Goal: Transaction & Acquisition: Purchase product/service

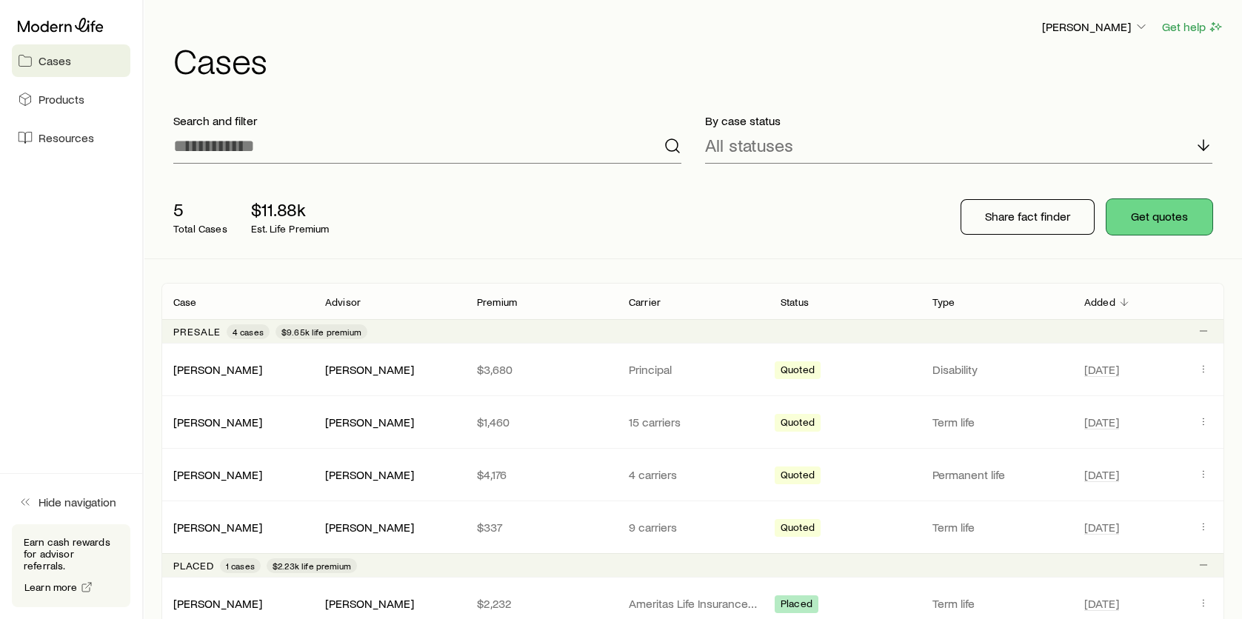
click at [1165, 219] on button "Get quotes" at bounding box center [1160, 217] width 106 height 36
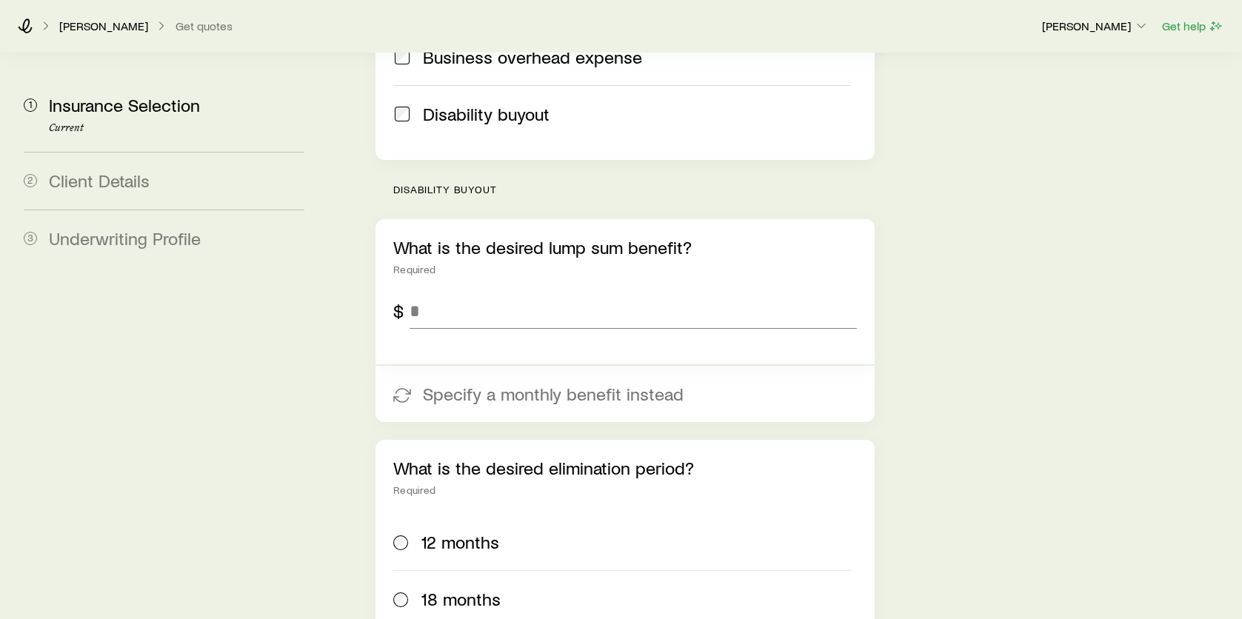
scroll to position [839, 0]
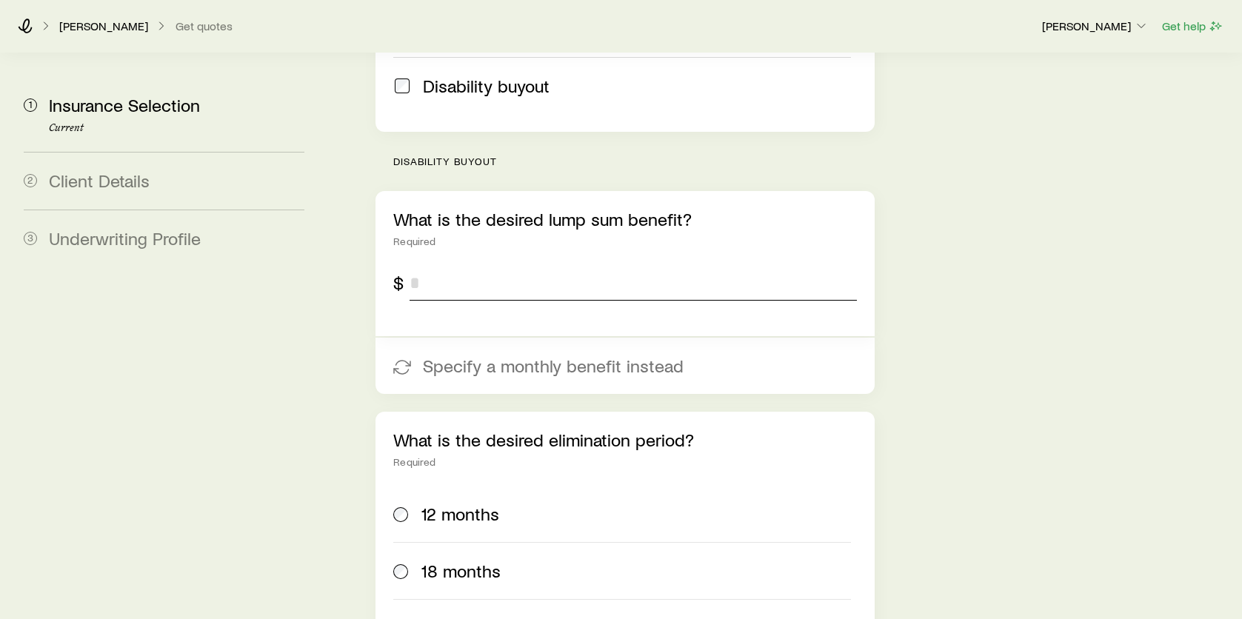
click at [468, 265] on input "tel" at bounding box center [633, 283] width 447 height 36
type input "*******"
click at [991, 264] on div "Insurance Selection Start by specifying details about any product types you are…" at bounding box center [782, 20] width 896 height 1611
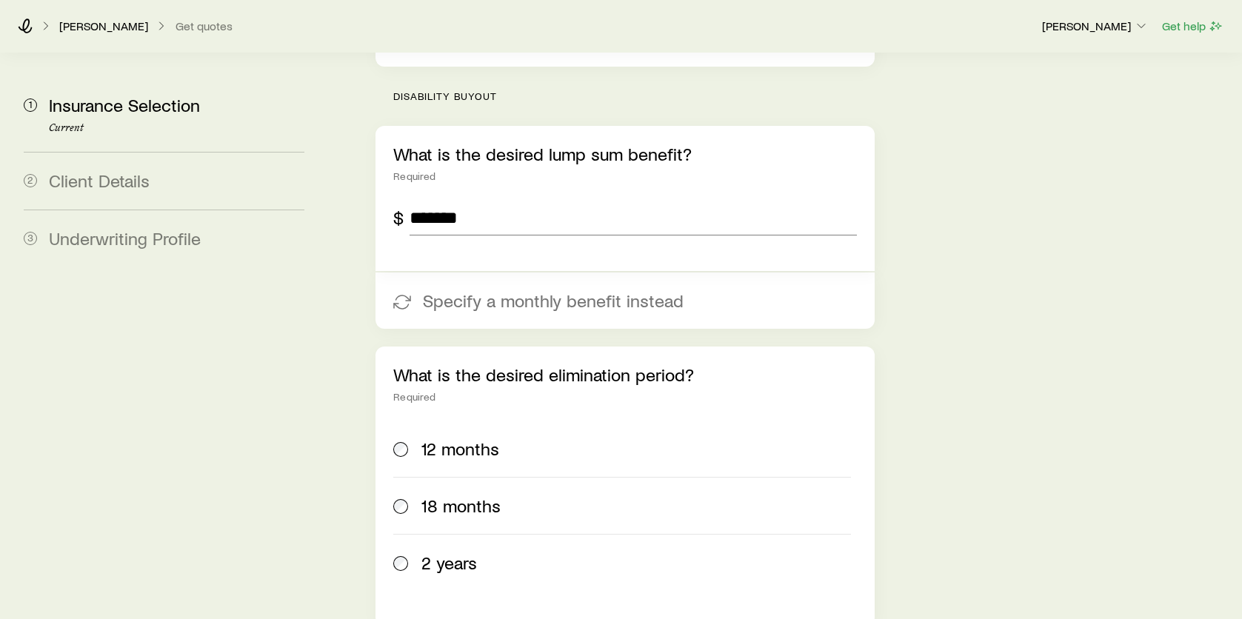
scroll to position [1061, 0]
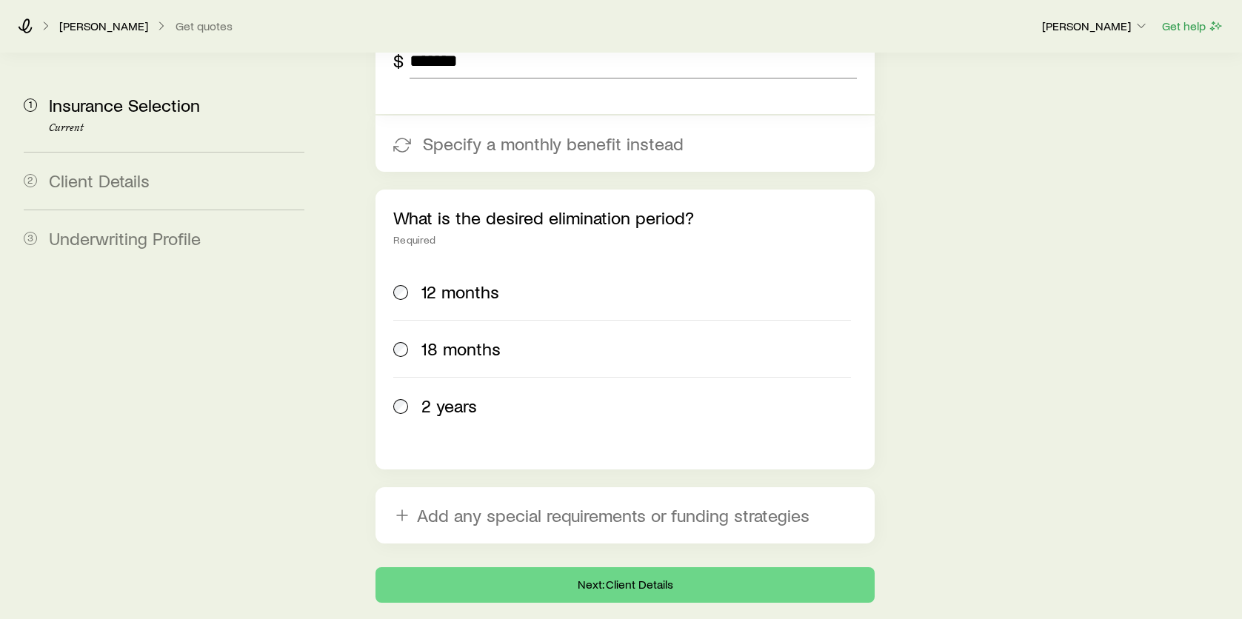
click at [459, 282] on span "12 months" at bounding box center [461, 292] width 78 height 21
click at [625, 568] on button "Next: Client Details" at bounding box center [625, 586] width 499 height 36
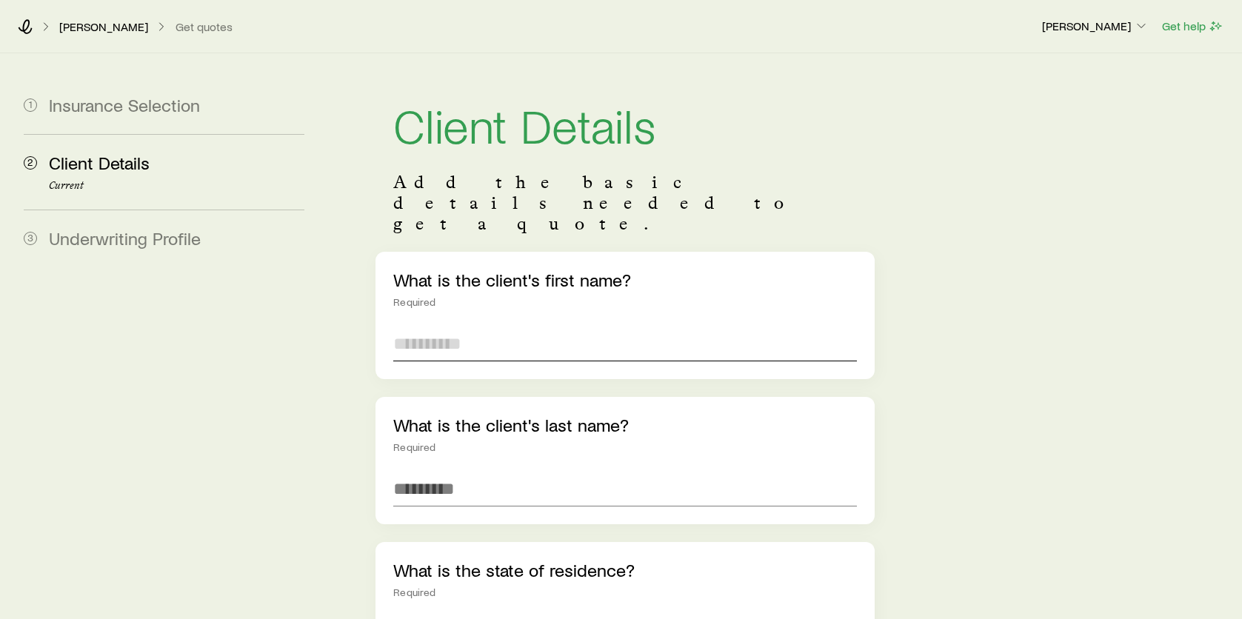
click at [451, 326] on input "text" at bounding box center [625, 344] width 464 height 36
type input "***"
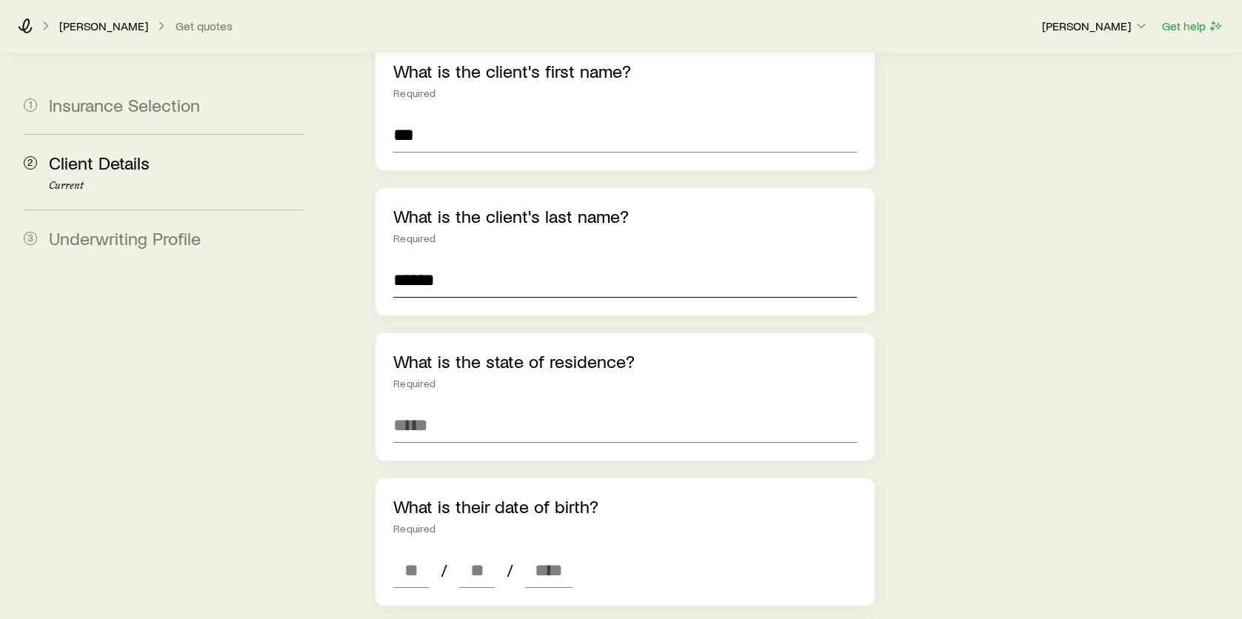
scroll to position [222, 0]
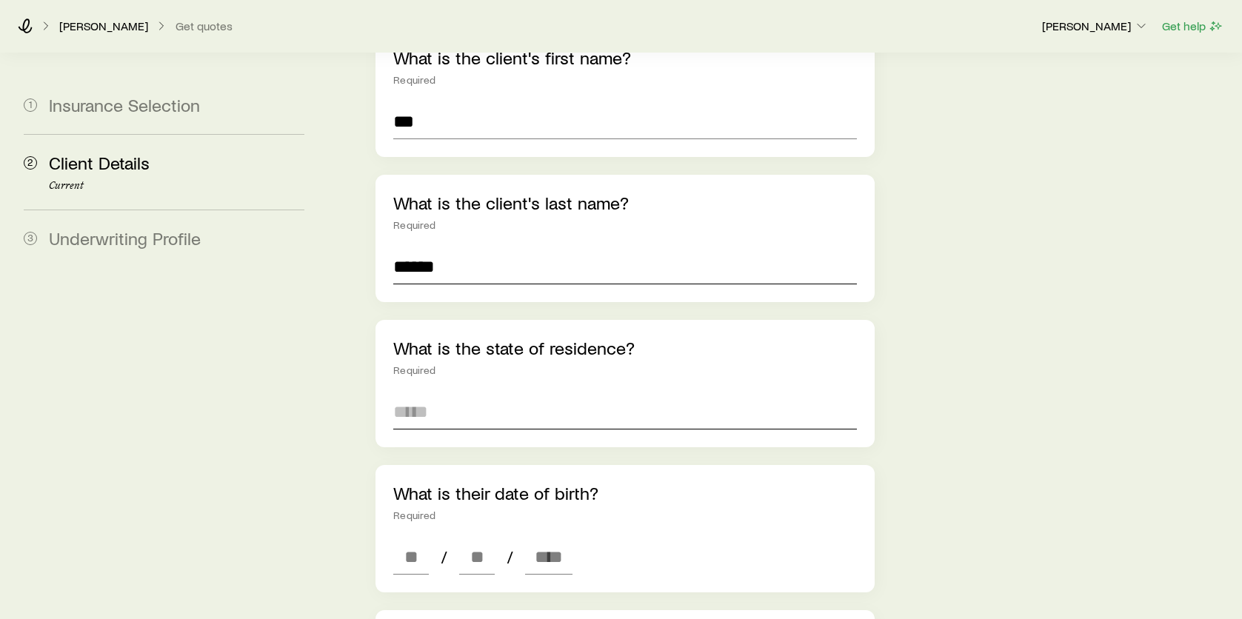
type input "******"
click at [447, 394] on input at bounding box center [625, 412] width 464 height 36
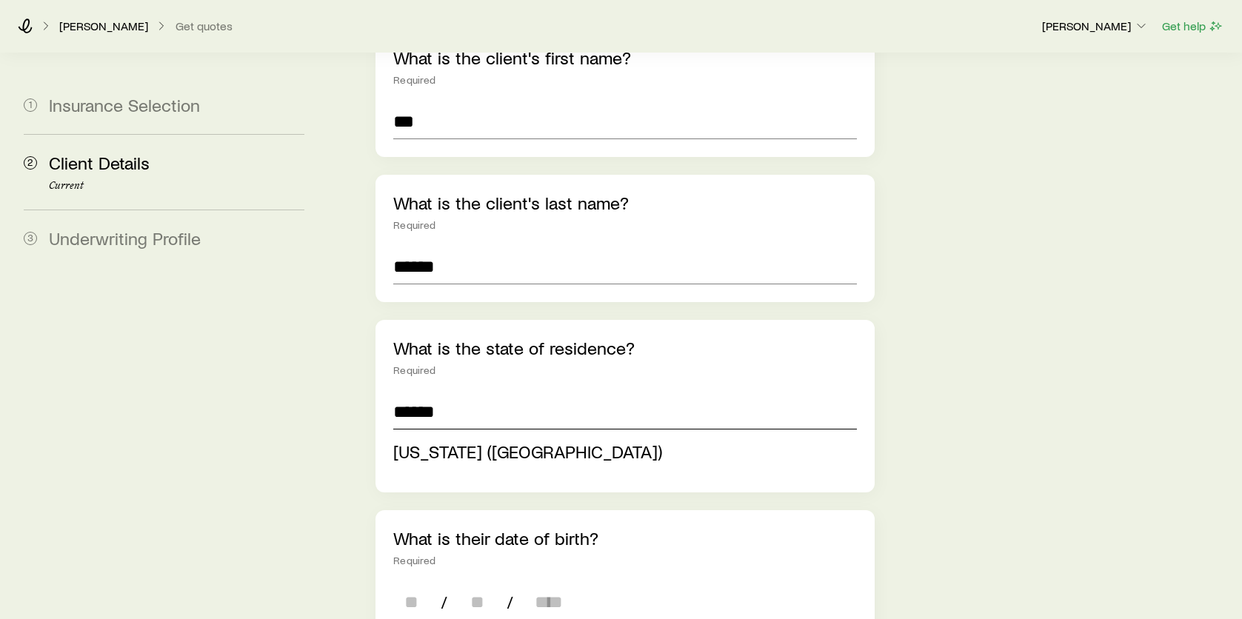
type input "**********"
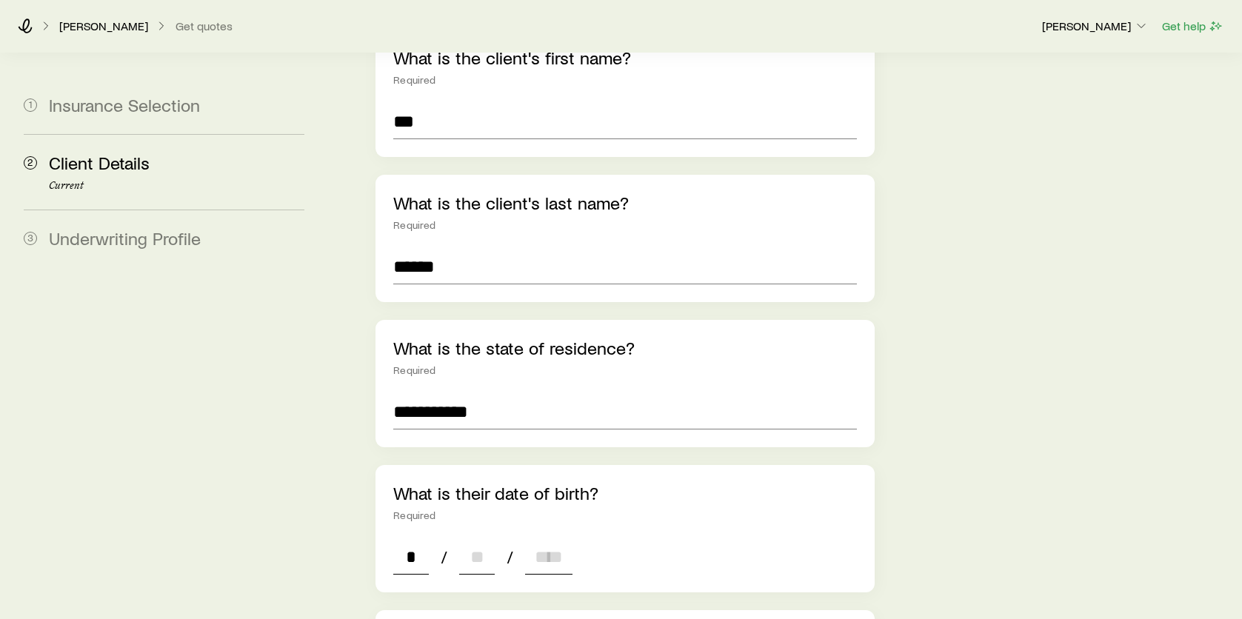
type input "**"
type input "****"
click at [359, 535] on div "**********" at bounding box center [782, 573] width 896 height 1484
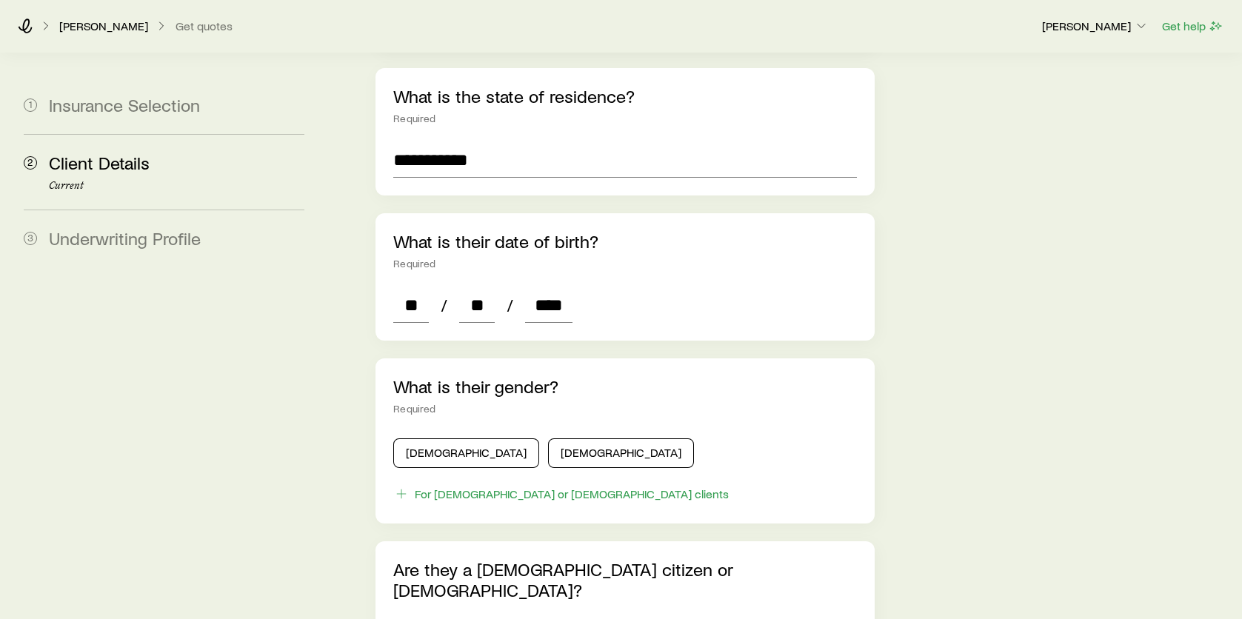
scroll to position [519, 0]
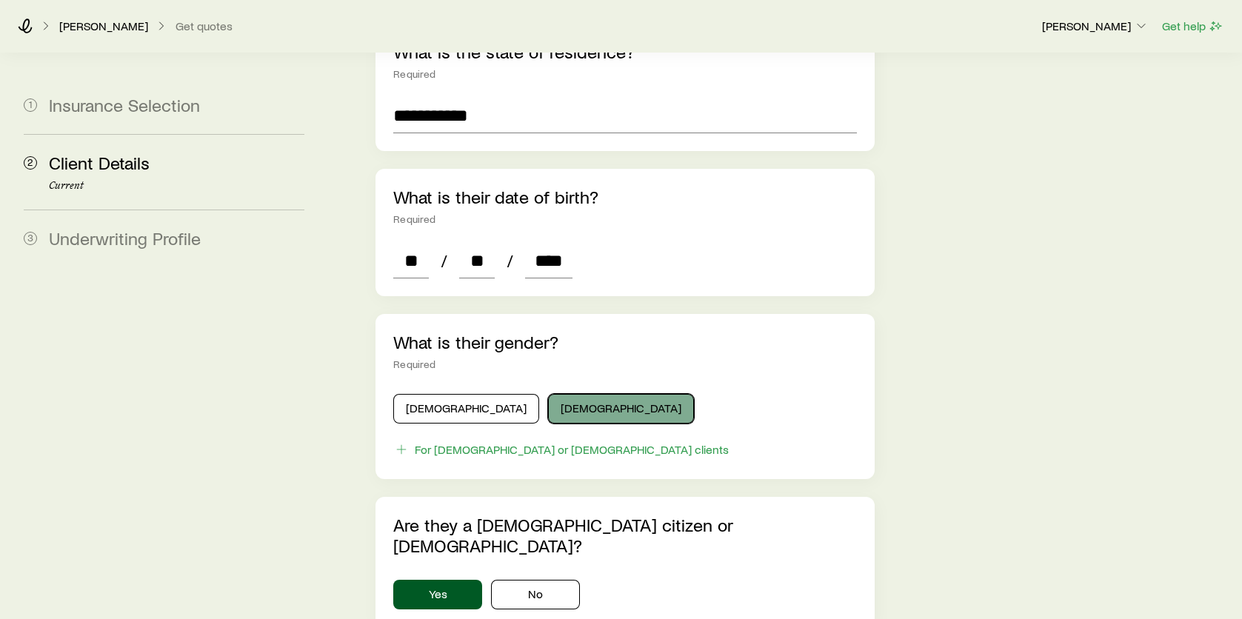
click at [548, 394] on button "[DEMOGRAPHIC_DATA]" at bounding box center [621, 409] width 146 height 30
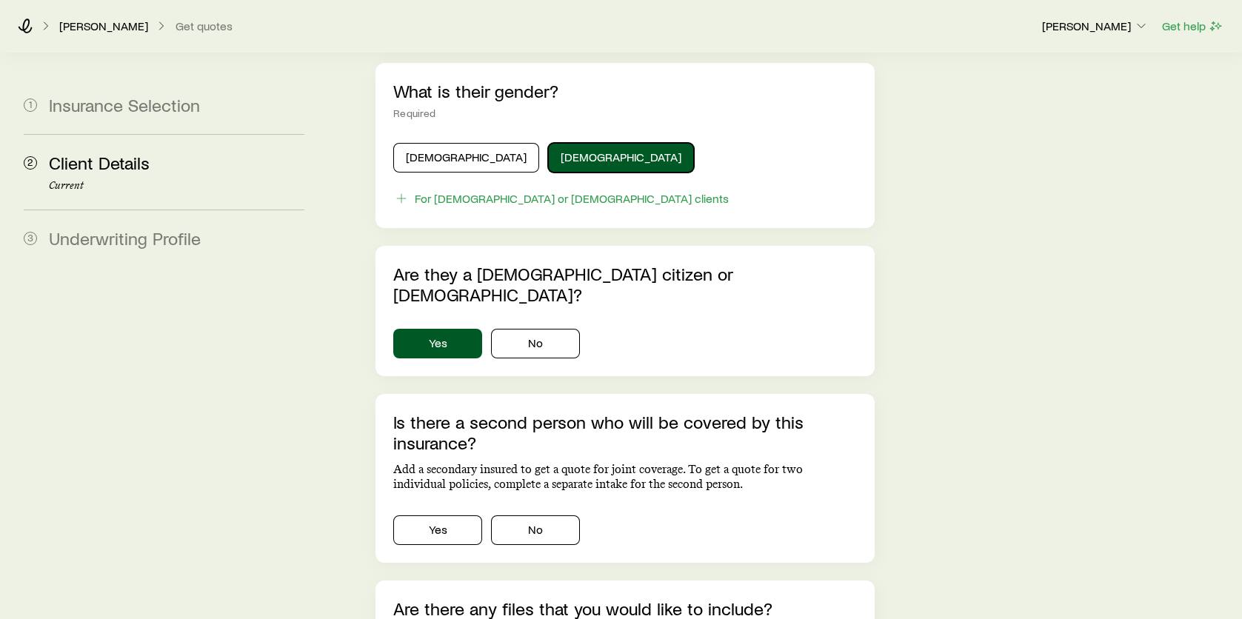
scroll to position [815, 0]
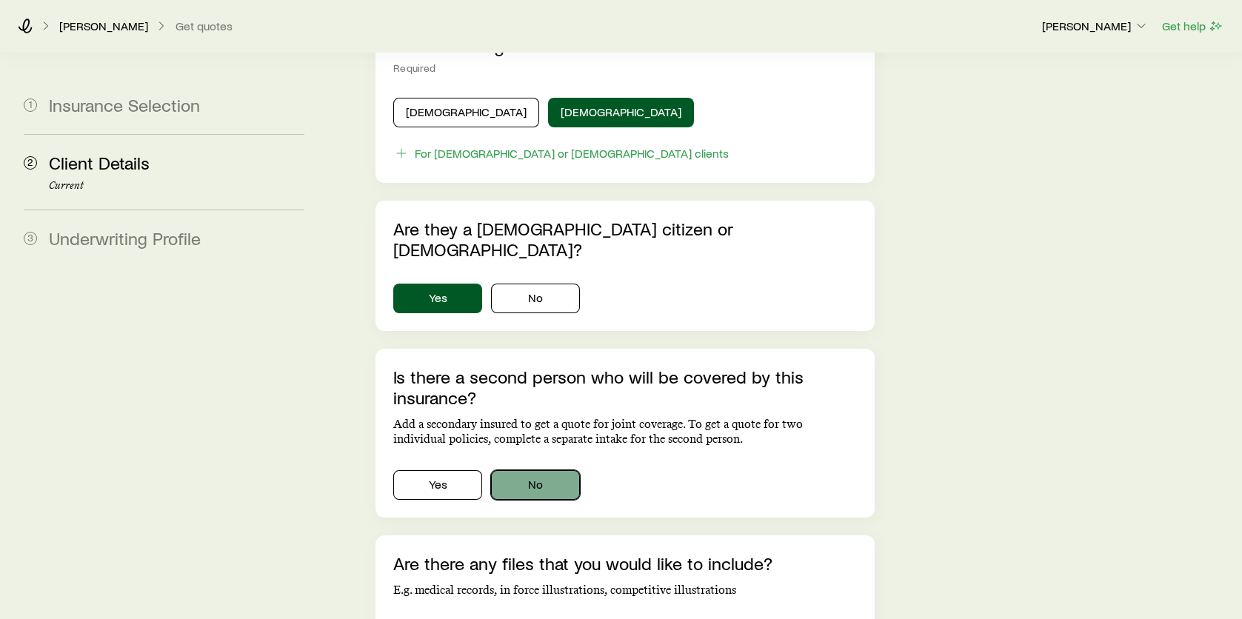
click at [532, 470] on button "No" at bounding box center [535, 485] width 89 height 30
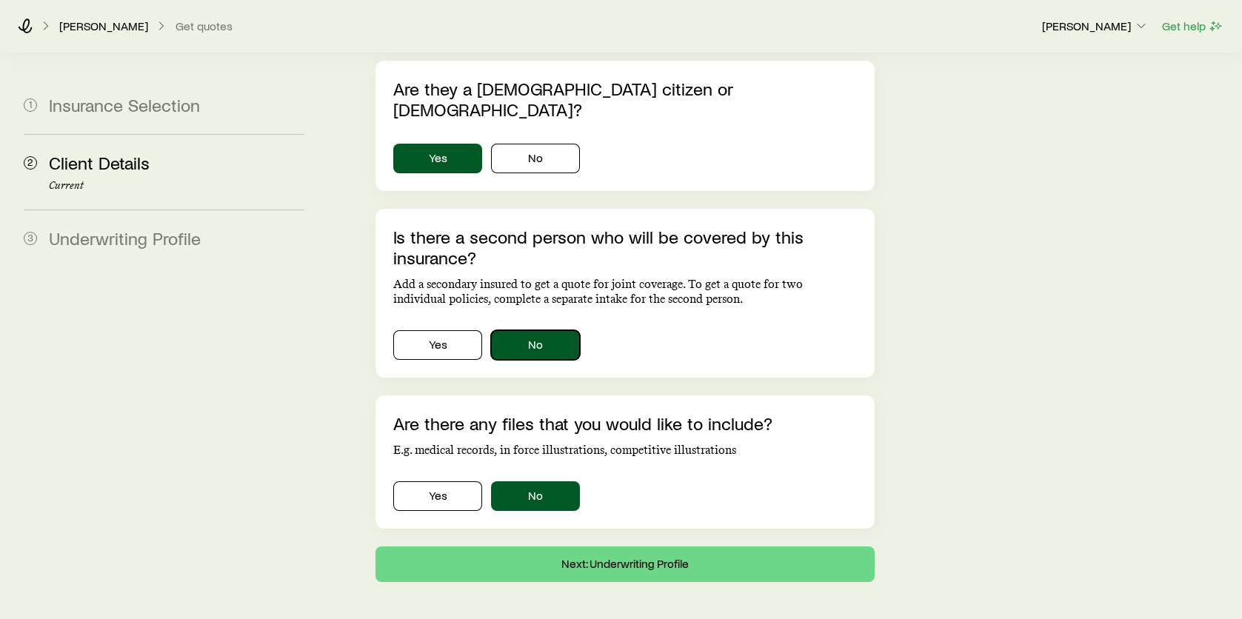
scroll to position [956, 0]
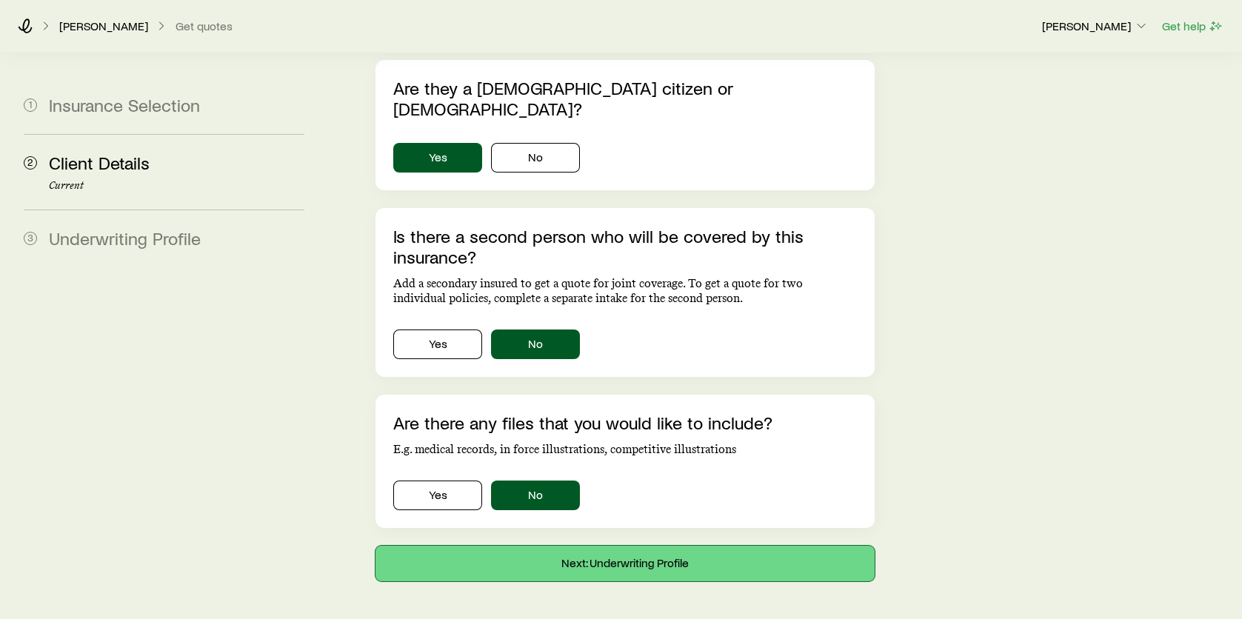
click at [671, 546] on button "Next: Underwriting Profile" at bounding box center [625, 564] width 499 height 36
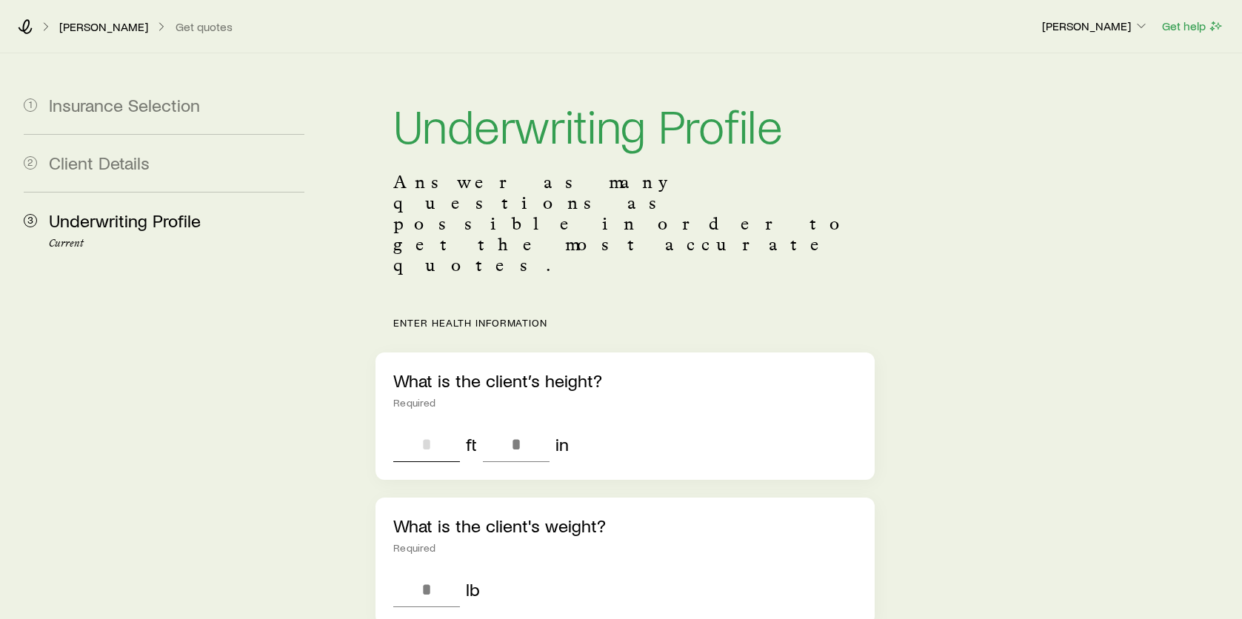
click at [419, 427] on input "tel" at bounding box center [426, 445] width 67 height 36
type input "*"
click at [516, 427] on input "tel" at bounding box center [516, 445] width 67 height 36
type input "*"
click at [425, 572] on input "tel" at bounding box center [426, 590] width 67 height 36
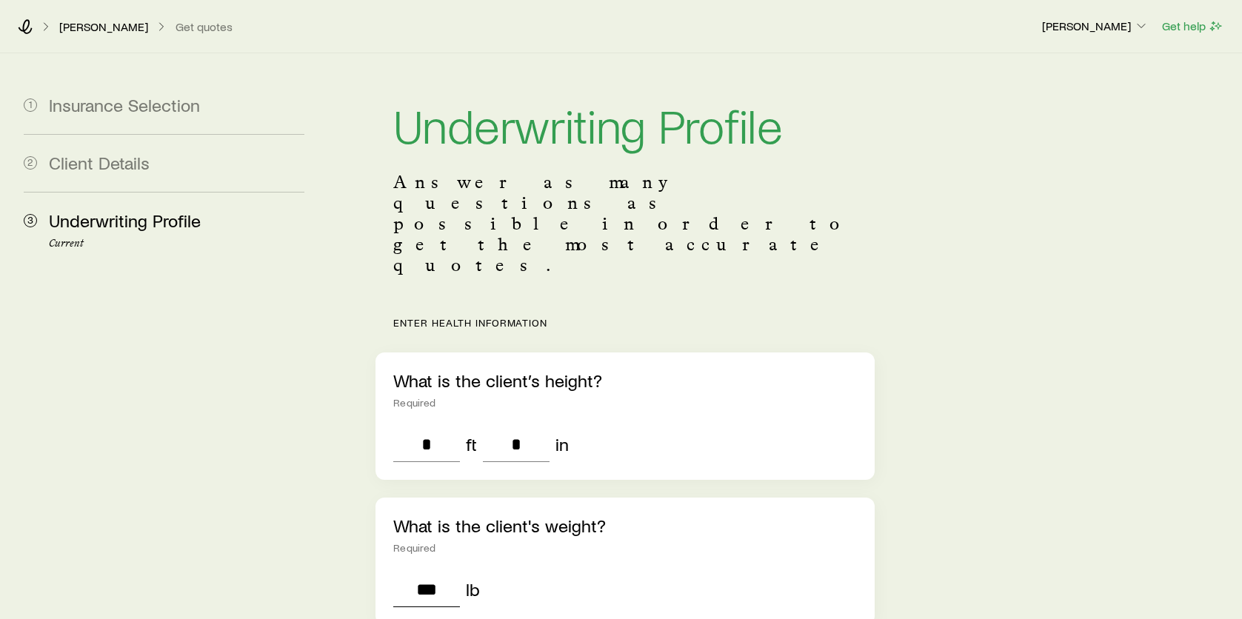
type input "***"
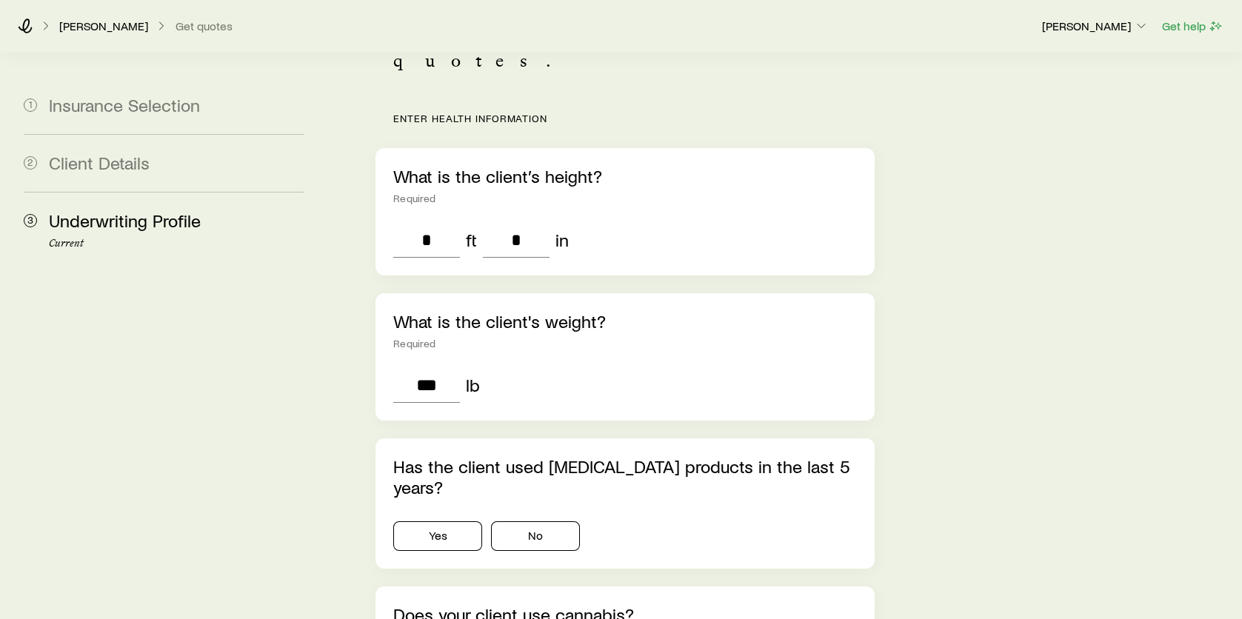
scroll to position [222, 0]
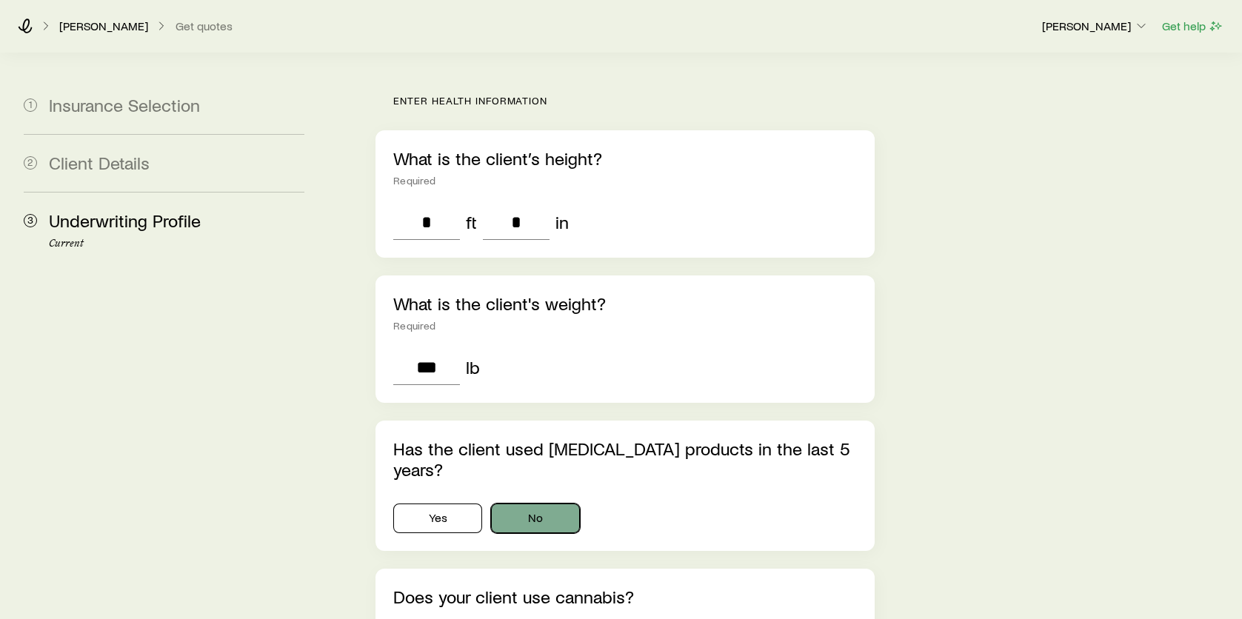
click at [555, 504] on button "No" at bounding box center [535, 519] width 89 height 30
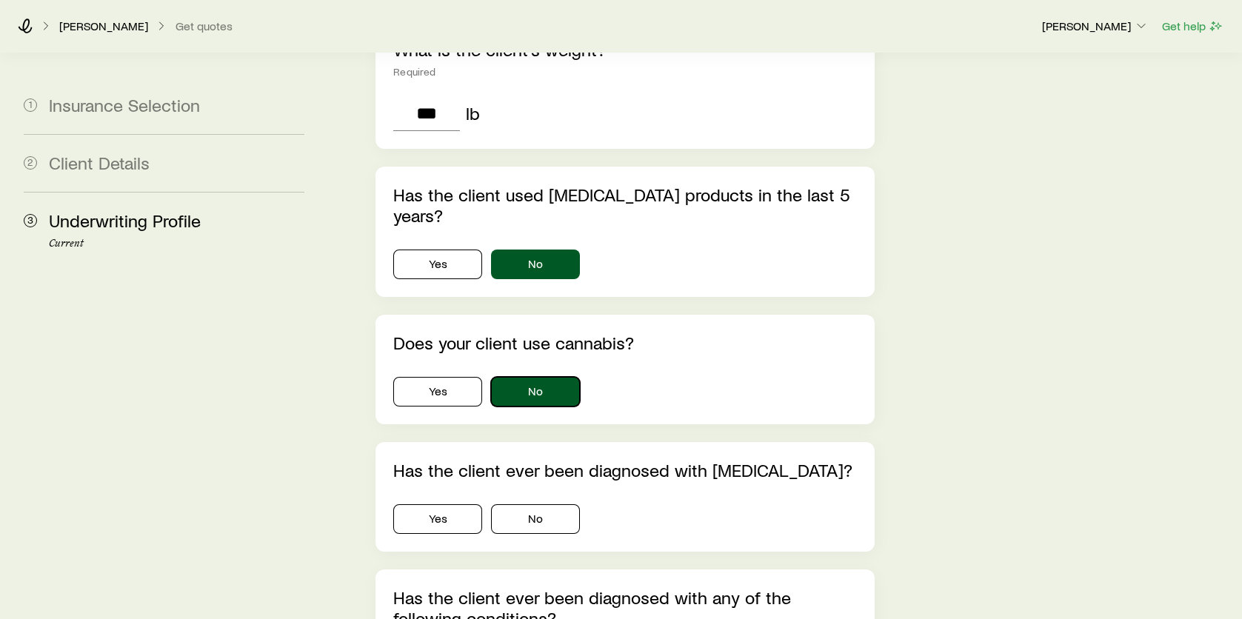
scroll to position [519, 0]
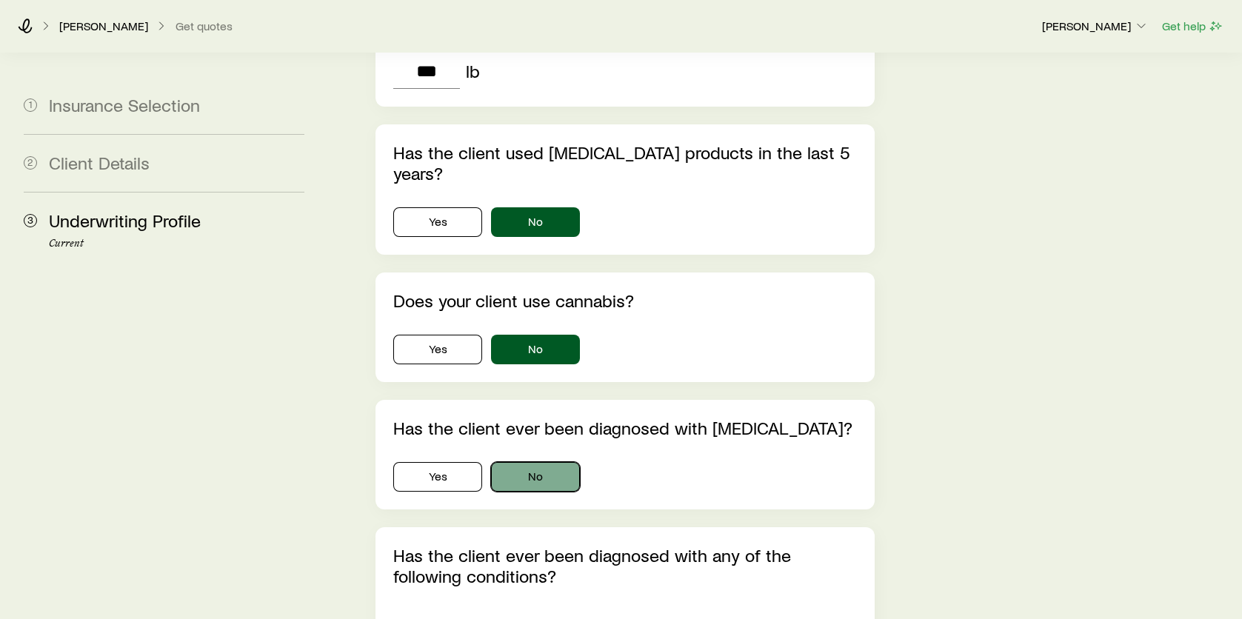
click at [559, 462] on button "No" at bounding box center [535, 477] width 89 height 30
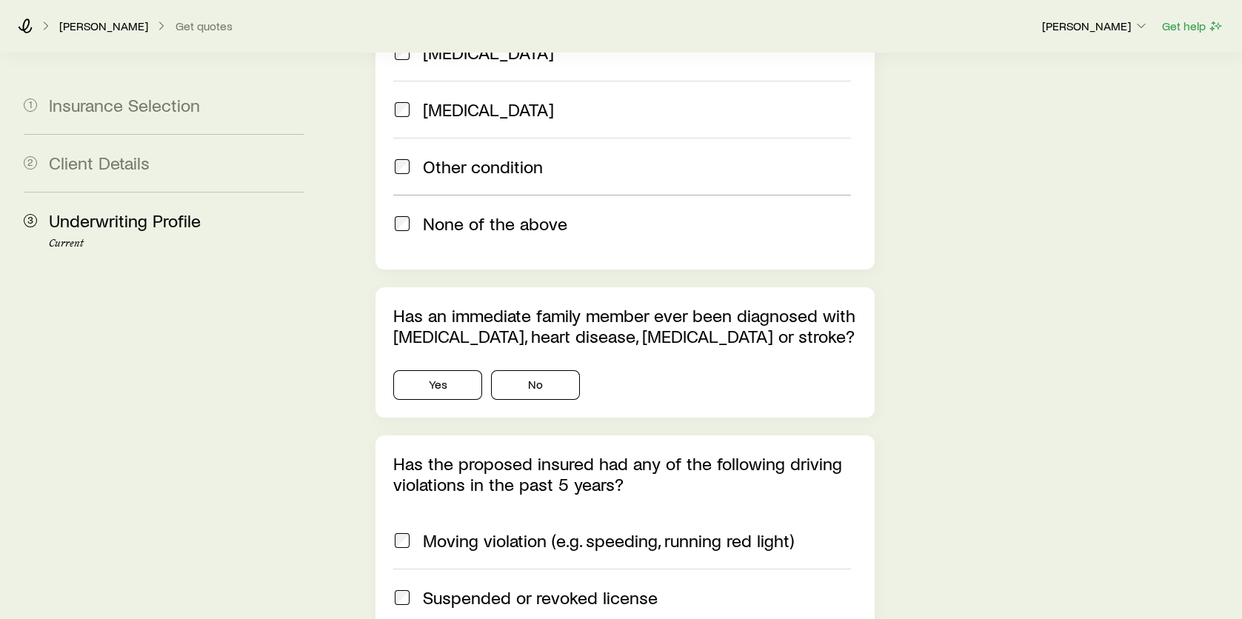
scroll to position [1408, 0]
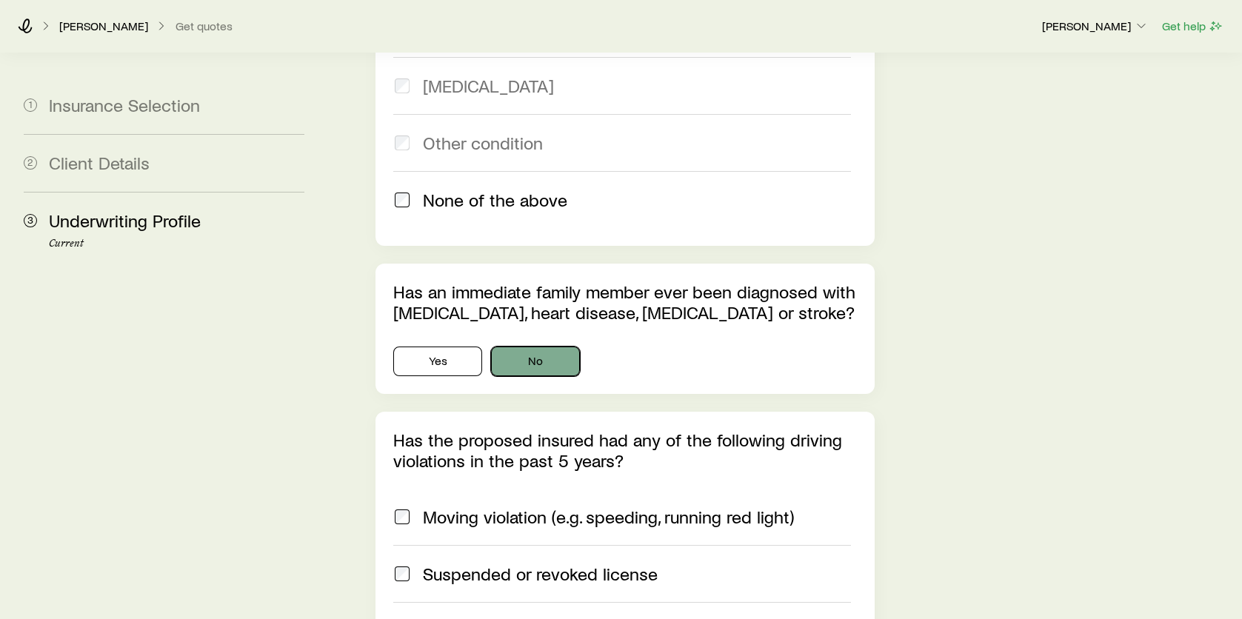
click at [518, 347] on button "No" at bounding box center [535, 362] width 89 height 30
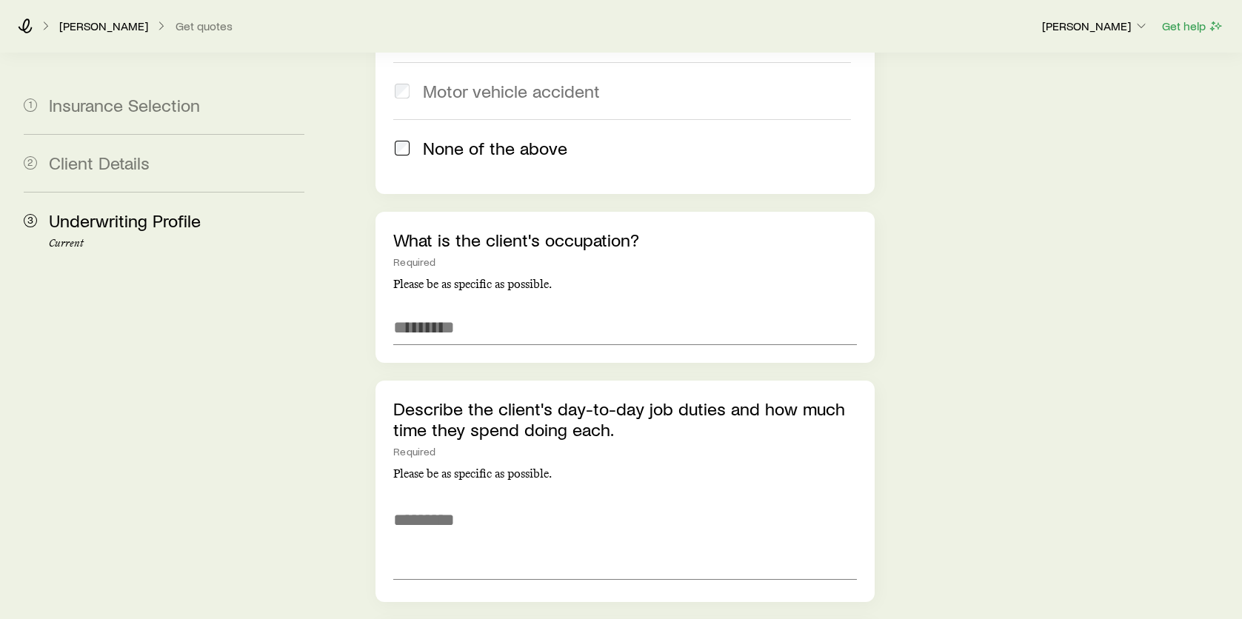
scroll to position [2074, 0]
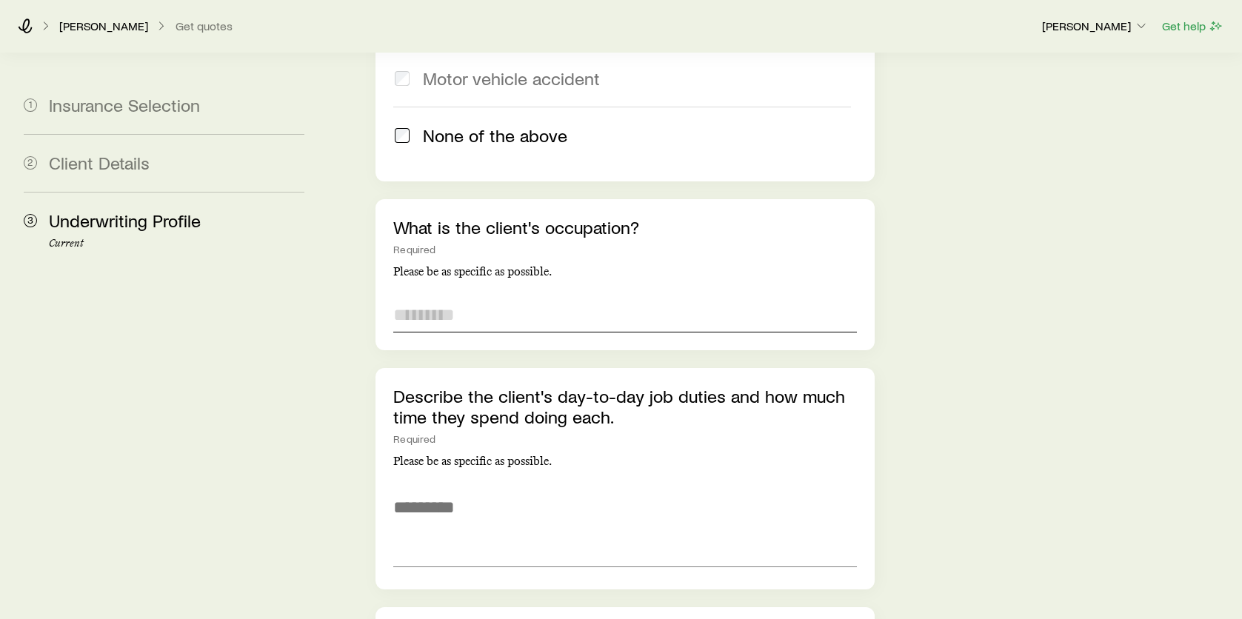
click at [476, 297] on input "text" at bounding box center [625, 315] width 464 height 36
type input "**********"
click at [413, 493] on textarea at bounding box center [625, 527] width 464 height 81
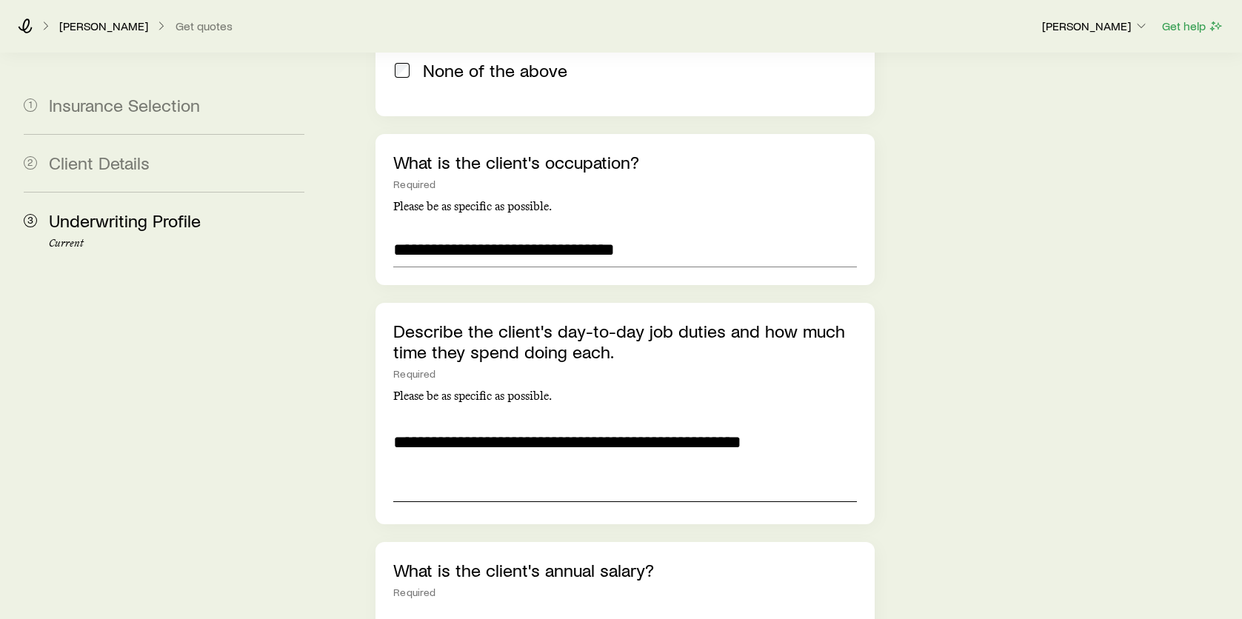
scroll to position [2297, 0]
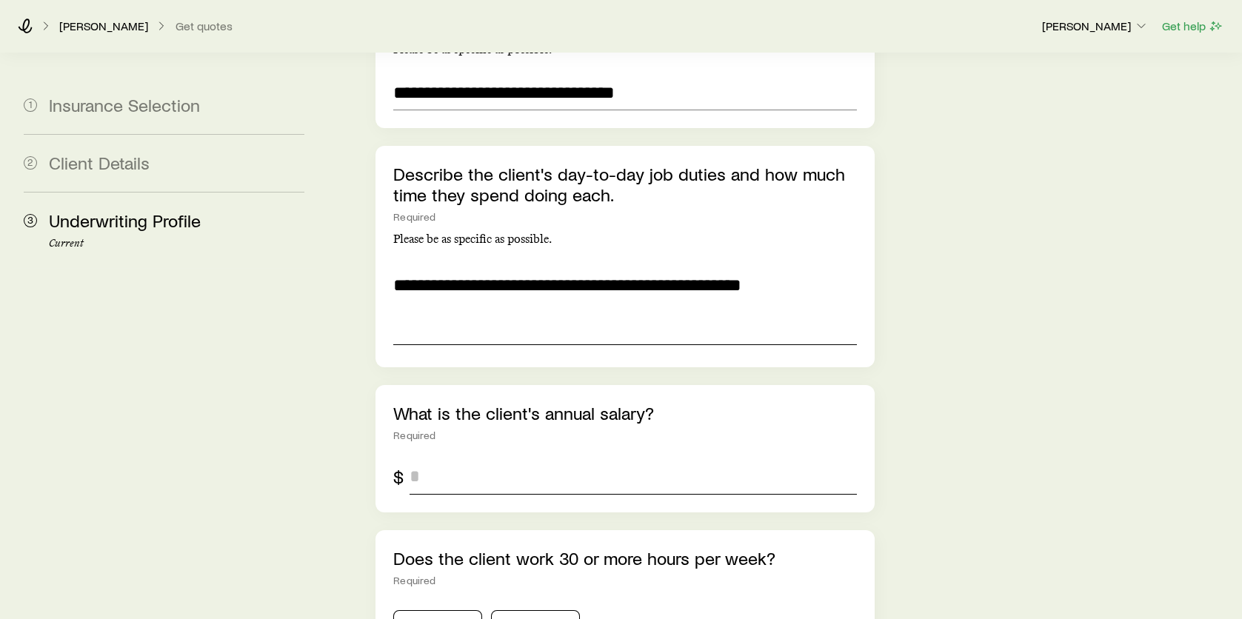
type textarea "**********"
click at [476, 459] on input "tel" at bounding box center [633, 477] width 447 height 36
type input "******"
click at [464, 610] on button "Yes" at bounding box center [437, 625] width 89 height 30
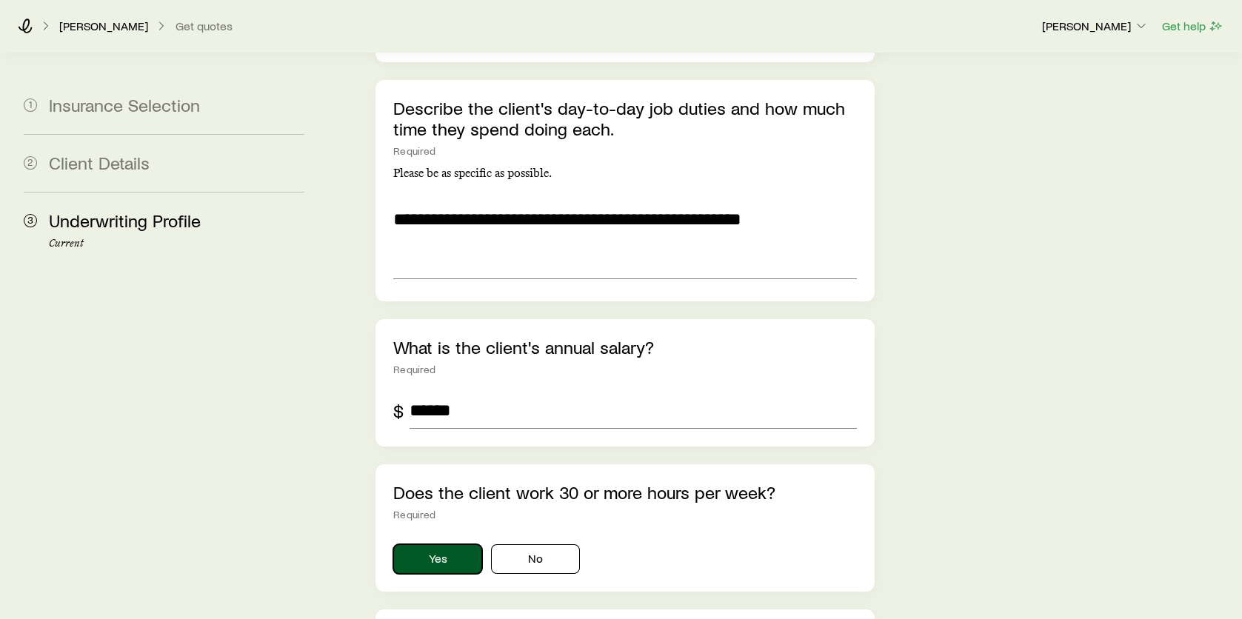
scroll to position [2593, 0]
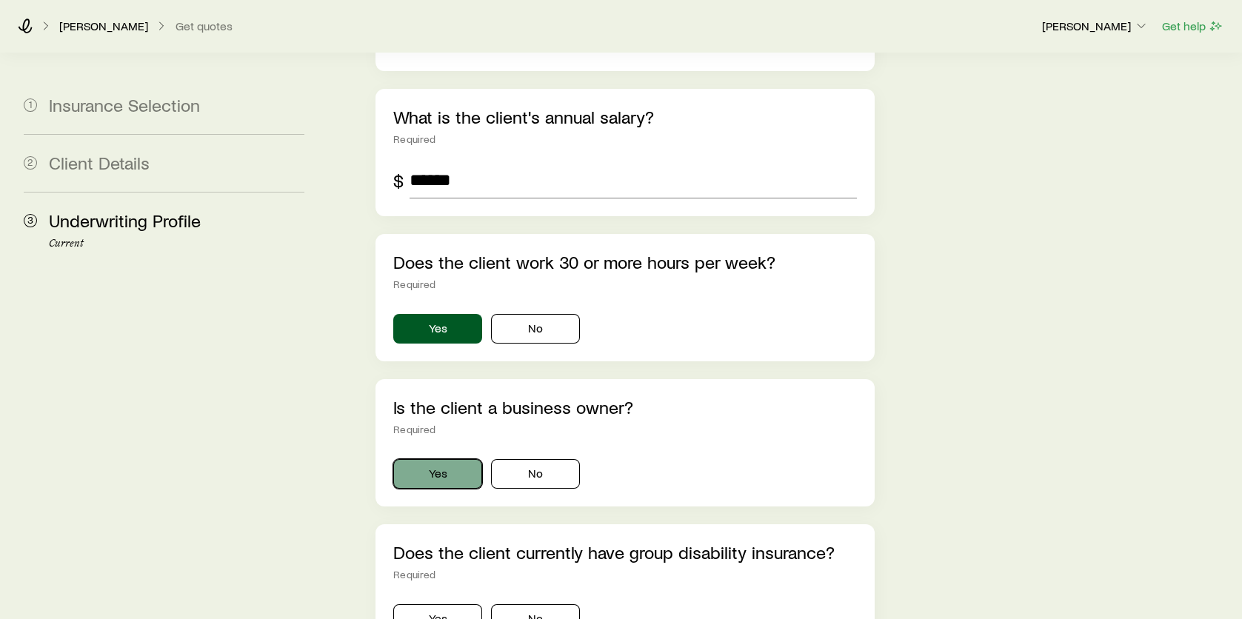
click at [460, 459] on button "Yes" at bounding box center [437, 474] width 89 height 30
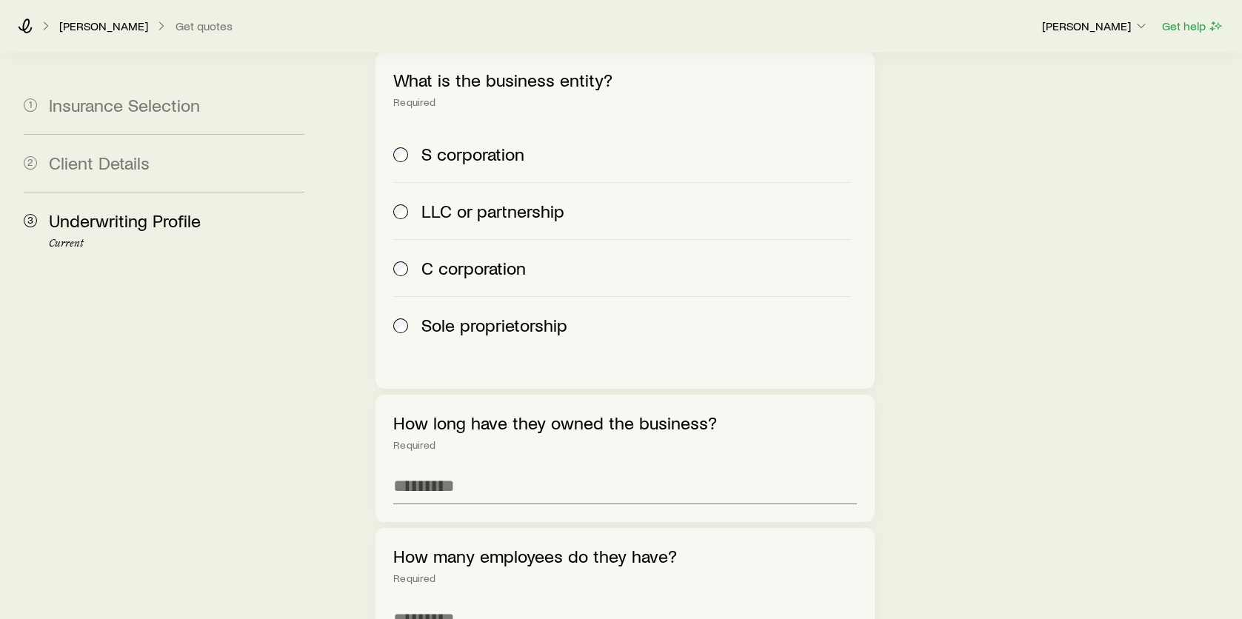
scroll to position [3112, 0]
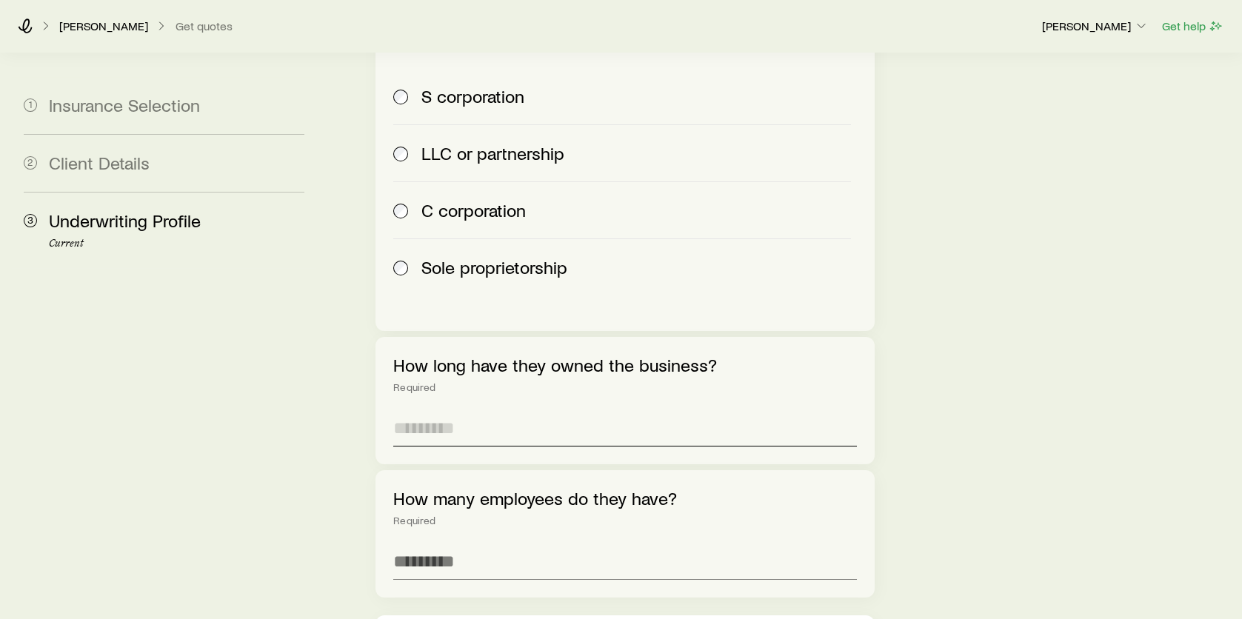
click at [450, 411] on input "text" at bounding box center [625, 429] width 464 height 36
type input "**"
click at [452, 545] on input "tel" at bounding box center [625, 563] width 464 height 36
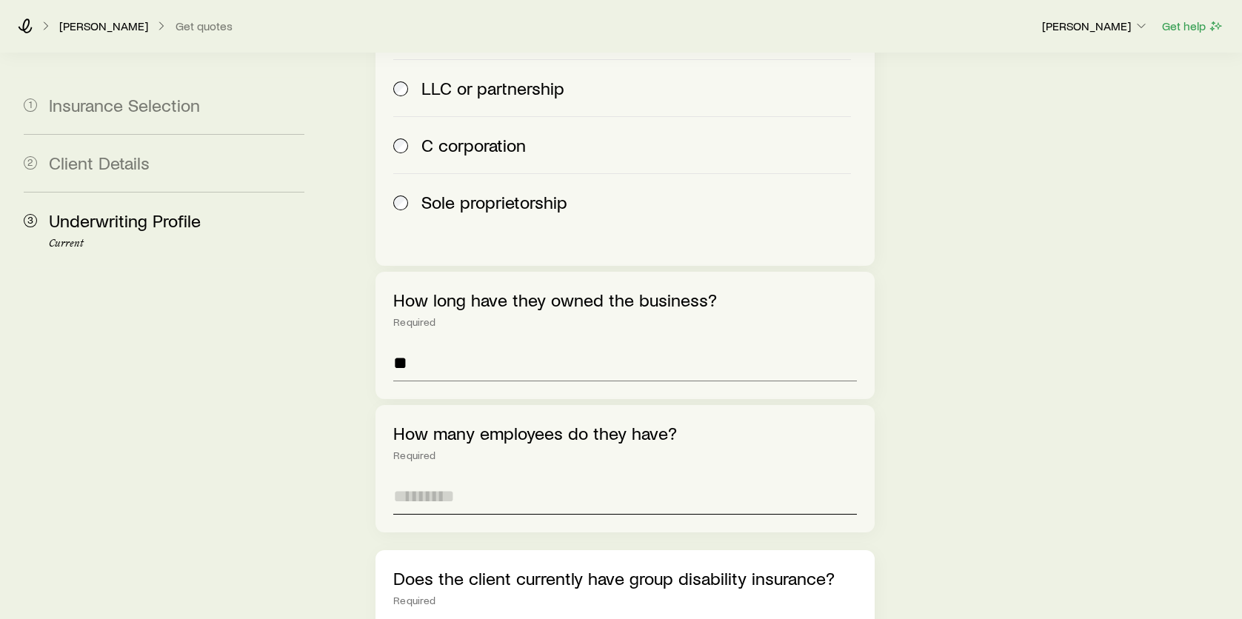
scroll to position [3482, 0]
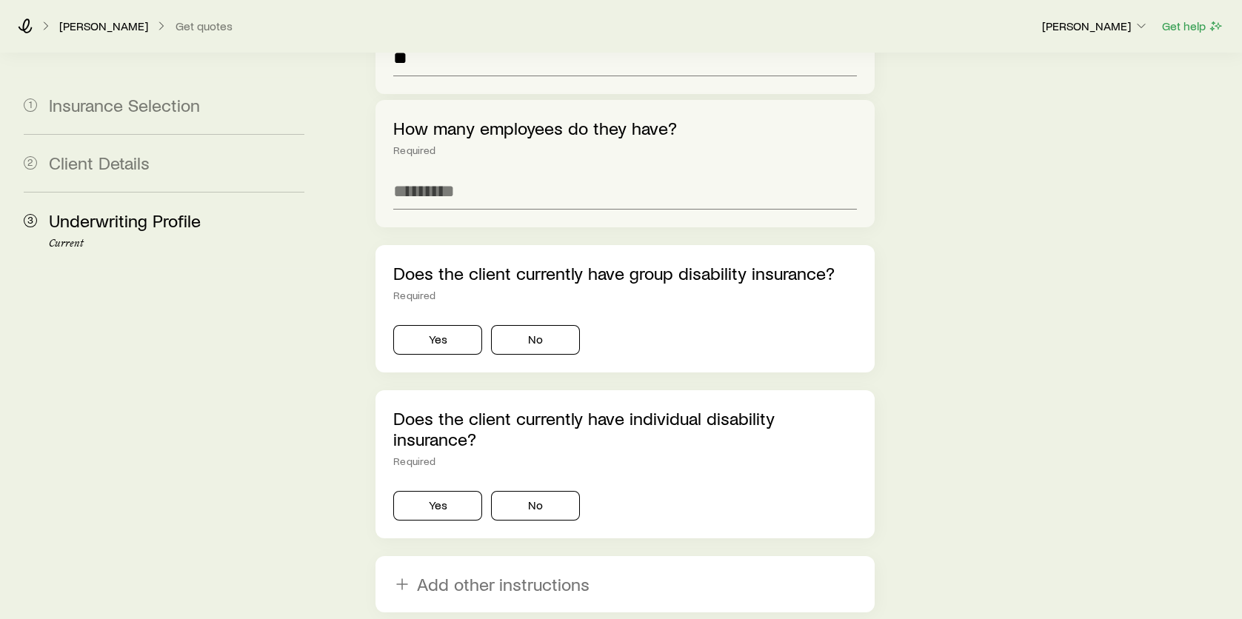
click at [462, 174] on input "tel" at bounding box center [625, 192] width 464 height 36
type input "*"
click at [527, 325] on button "No" at bounding box center [535, 340] width 89 height 30
click at [533, 491] on button "No" at bounding box center [535, 506] width 89 height 30
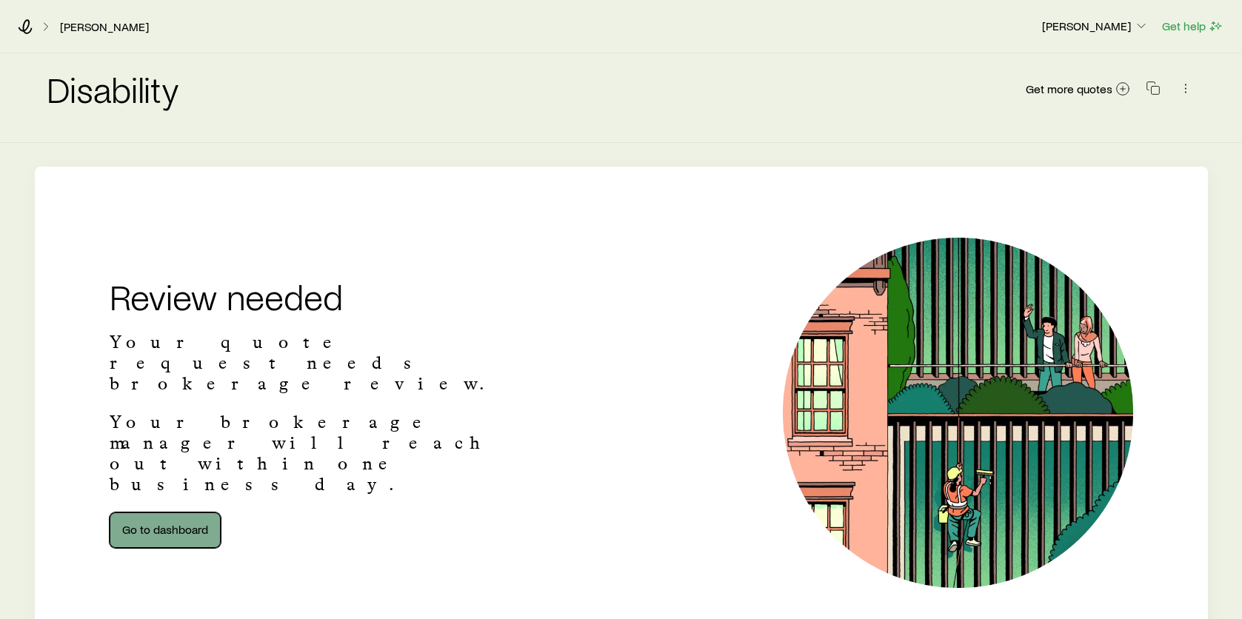
click at [190, 513] on link "Go to dashboard" at bounding box center [165, 531] width 111 height 36
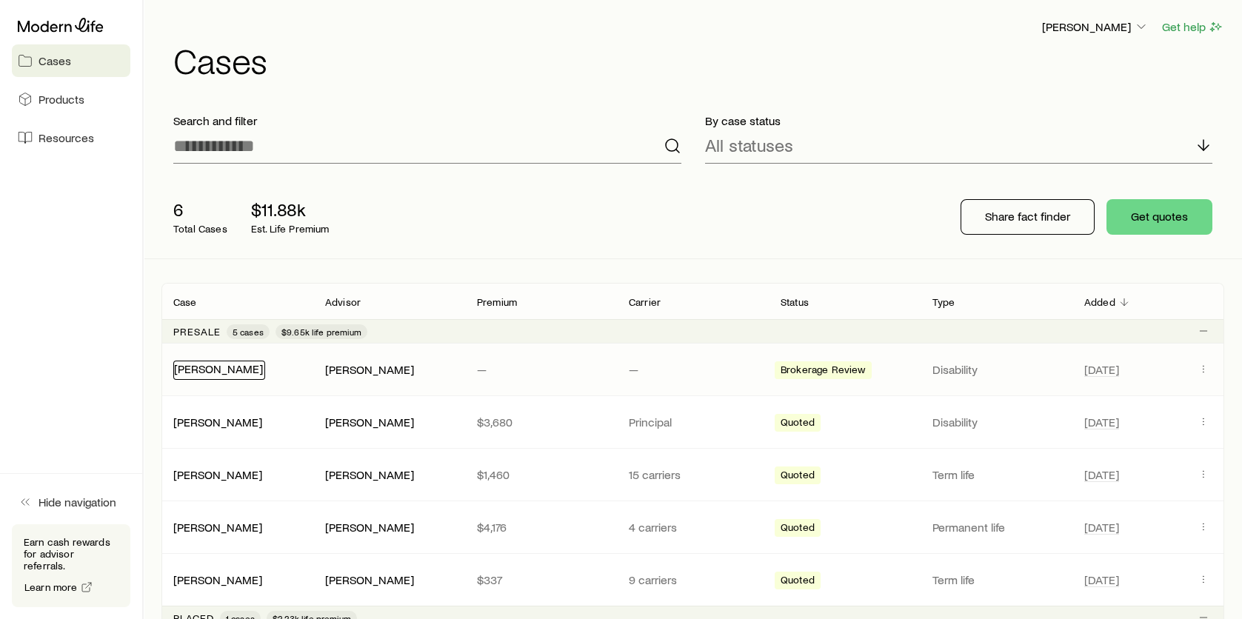
click at [174, 365] on link "[PERSON_NAME]" at bounding box center [218, 369] width 89 height 14
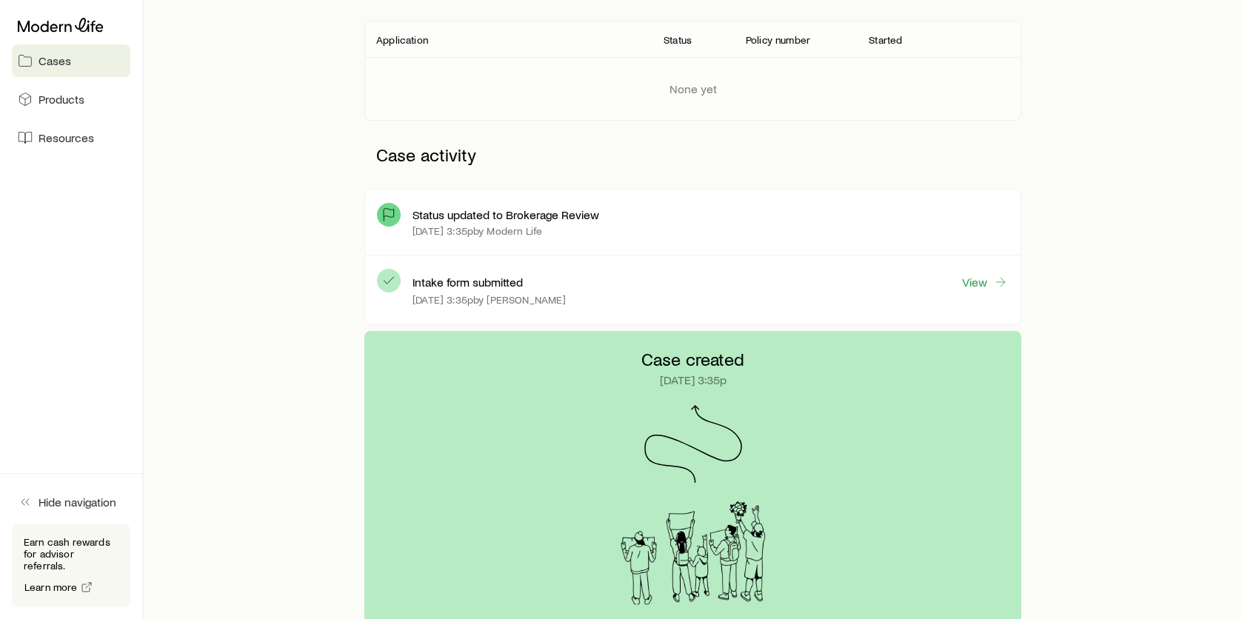
scroll to position [296, 0]
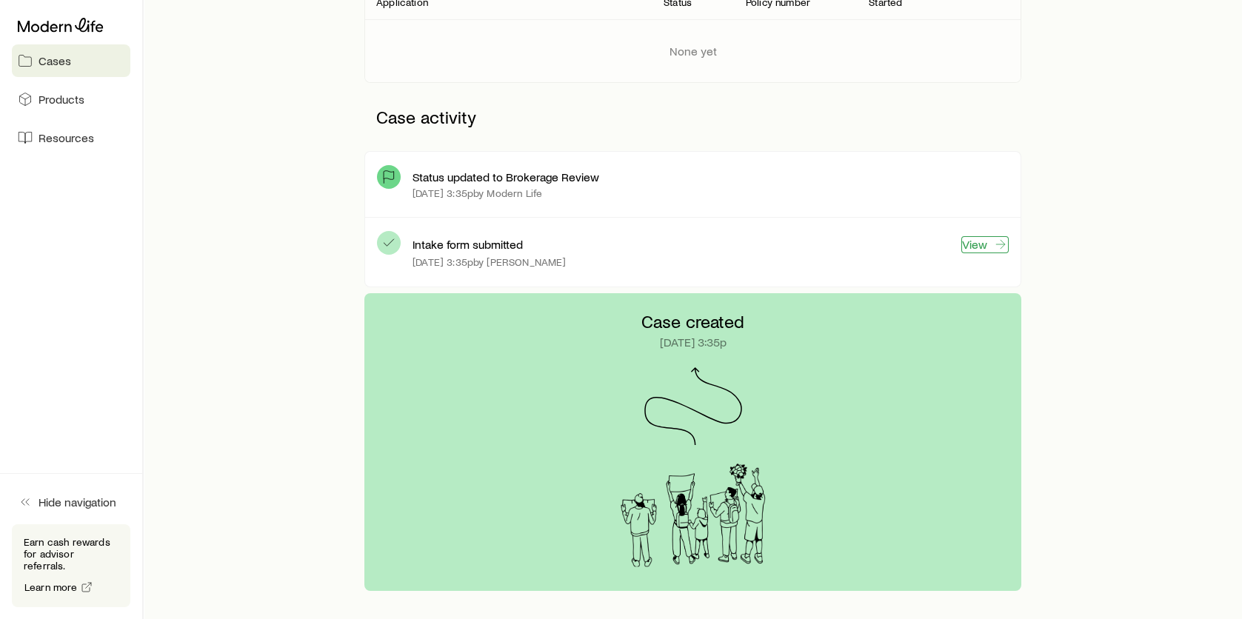
click at [971, 244] on link "View" at bounding box center [985, 244] width 47 height 17
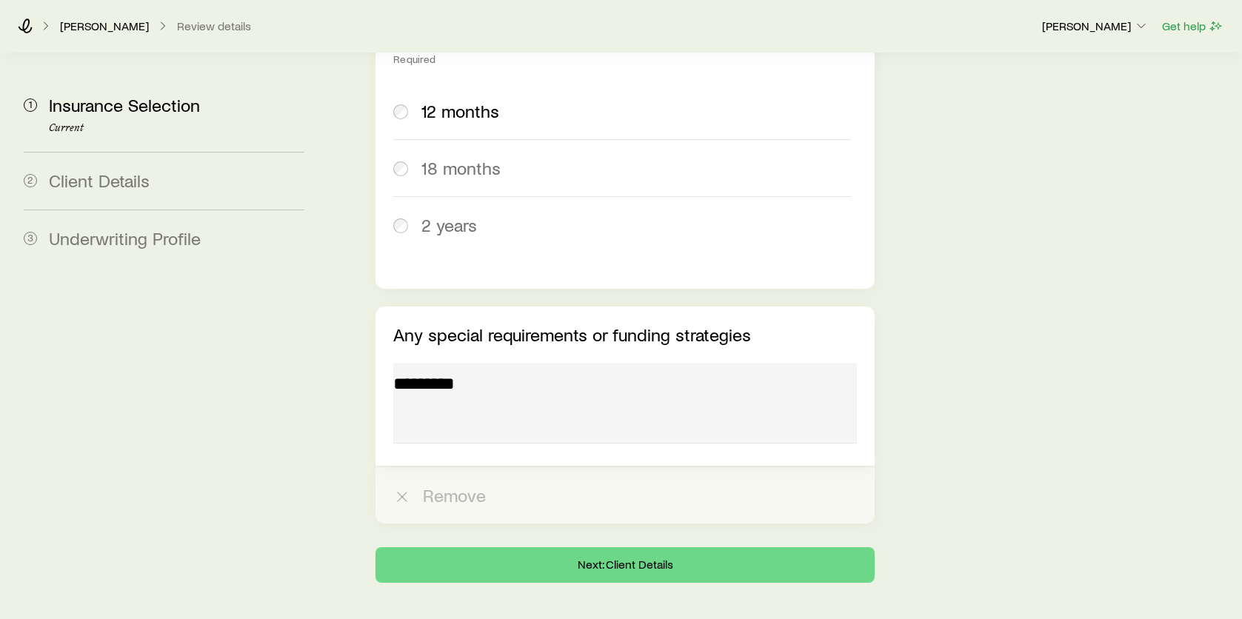
scroll to position [1263, 0]
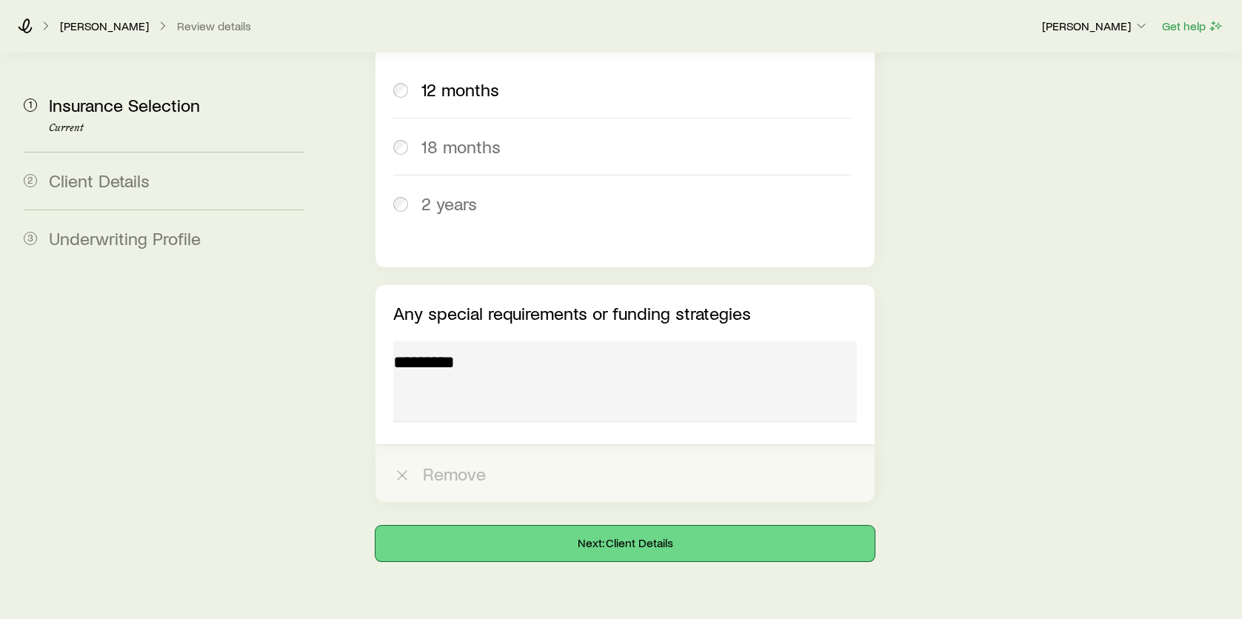
click at [629, 526] on button "Next: Client Details" at bounding box center [625, 544] width 499 height 36
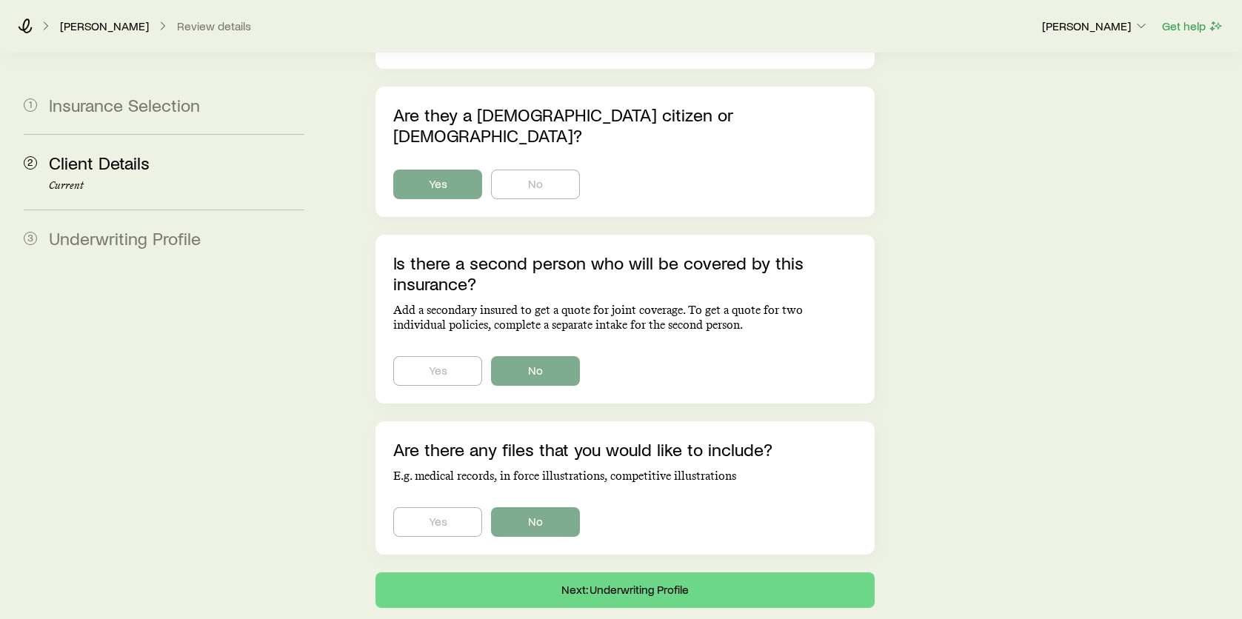
scroll to position [956, 0]
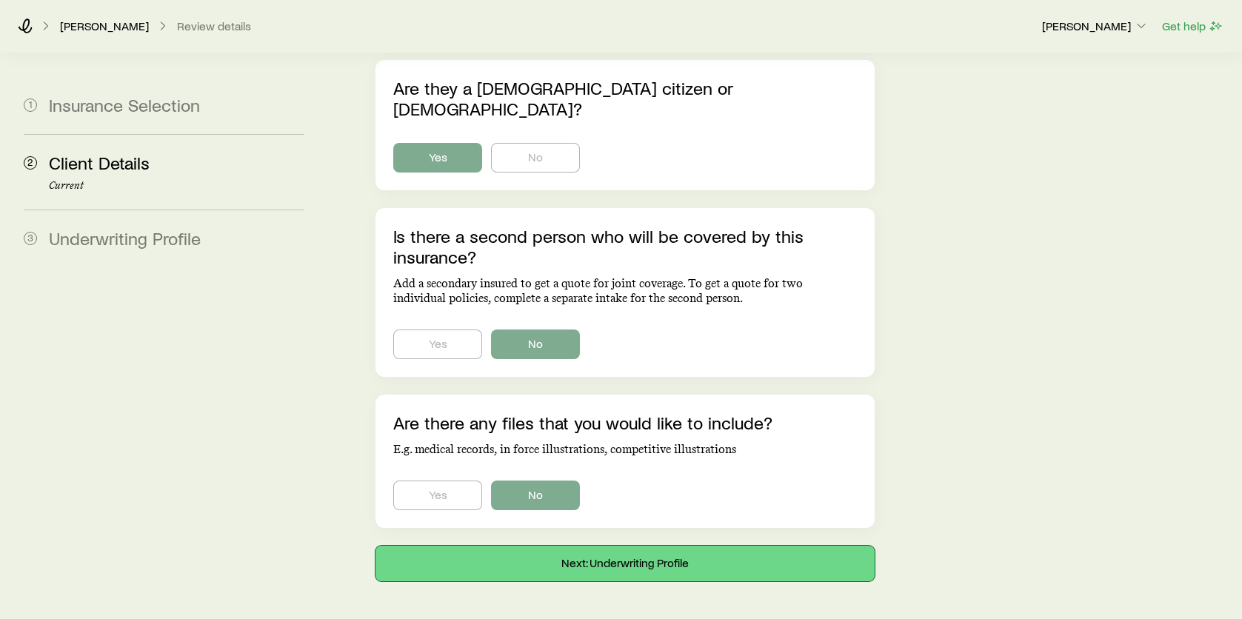
click at [628, 546] on button "Next: Underwriting Profile" at bounding box center [625, 564] width 499 height 36
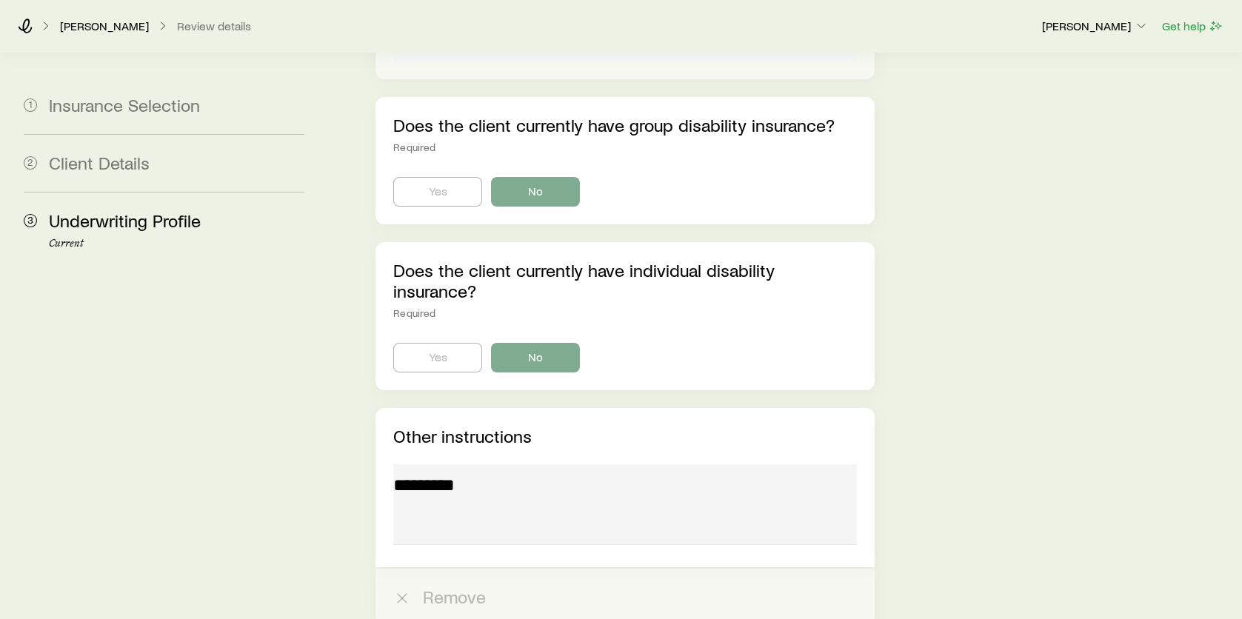
scroll to position [3751, 0]
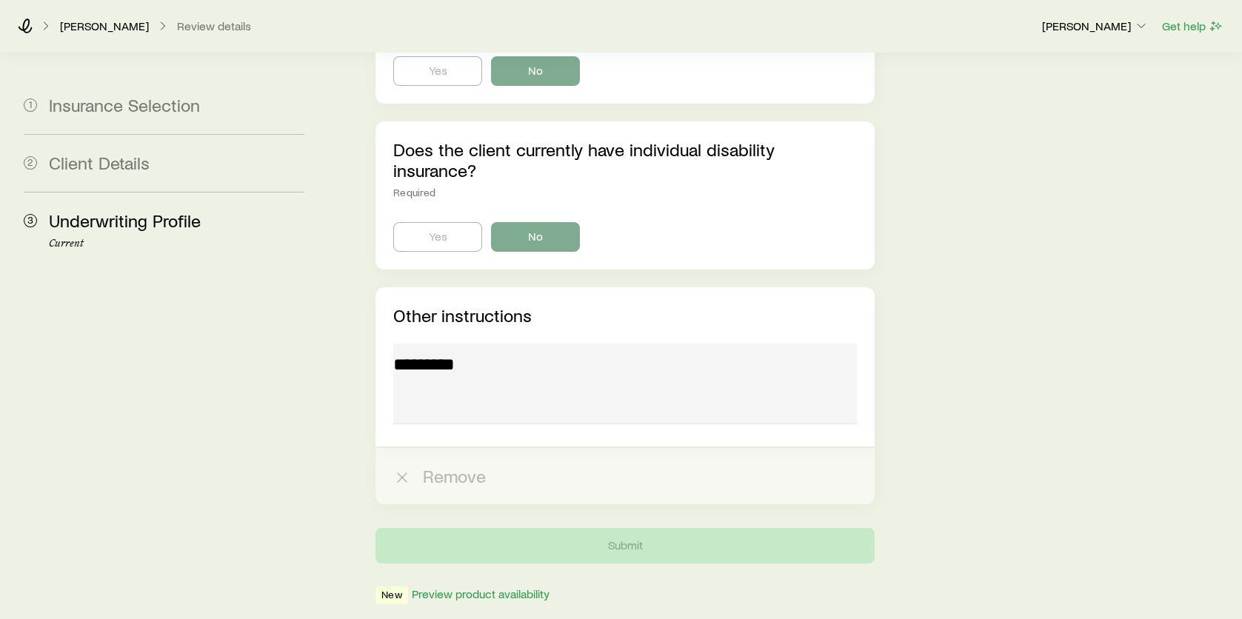
click at [496, 344] on div at bounding box center [625, 386] width 464 height 85
